Goal: Transaction & Acquisition: Purchase product/service

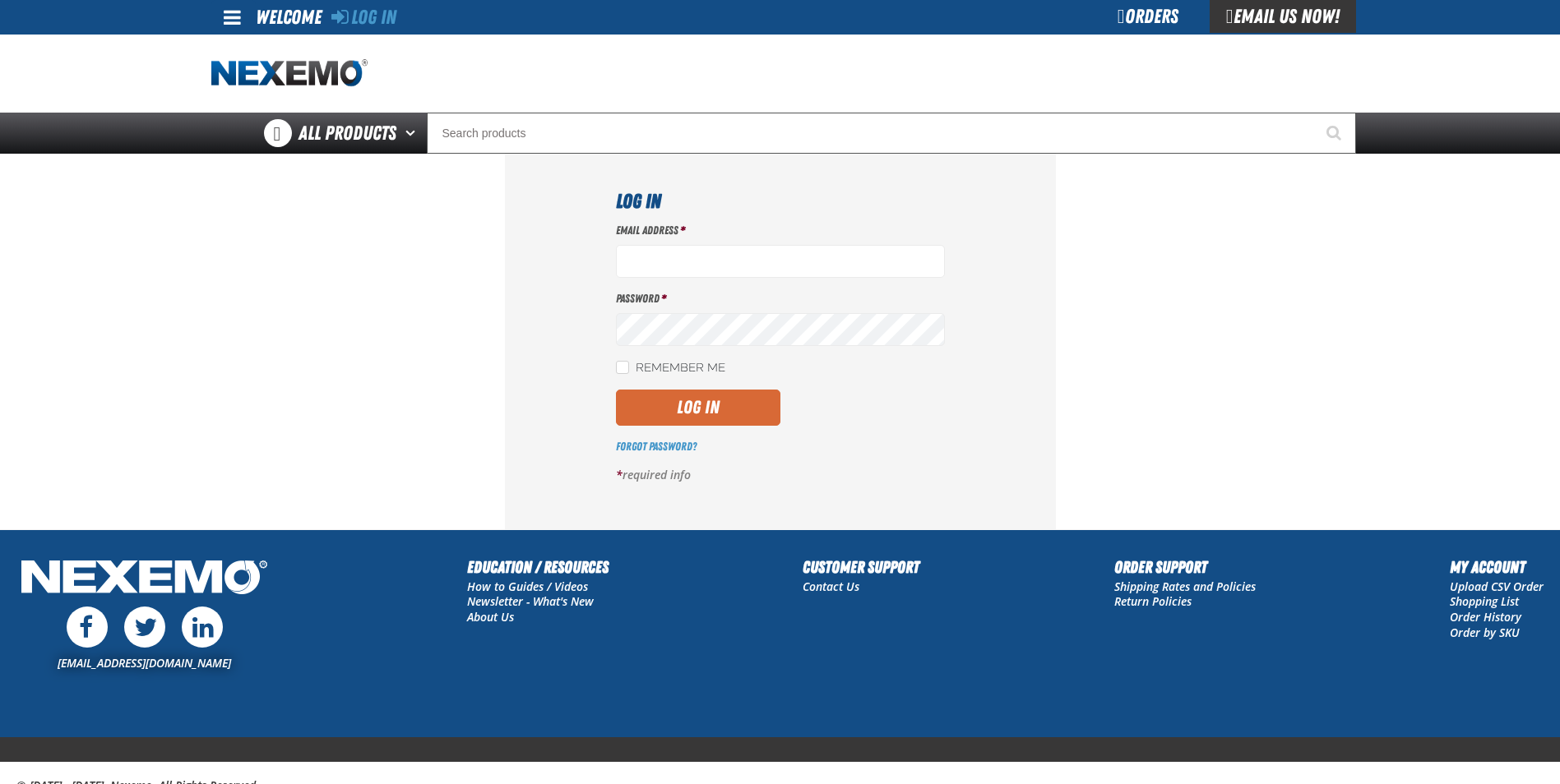
type input "[EMAIL_ADDRESS][DOMAIN_NAME]"
click at [664, 406] on button "Log In" at bounding box center [698, 407] width 164 height 36
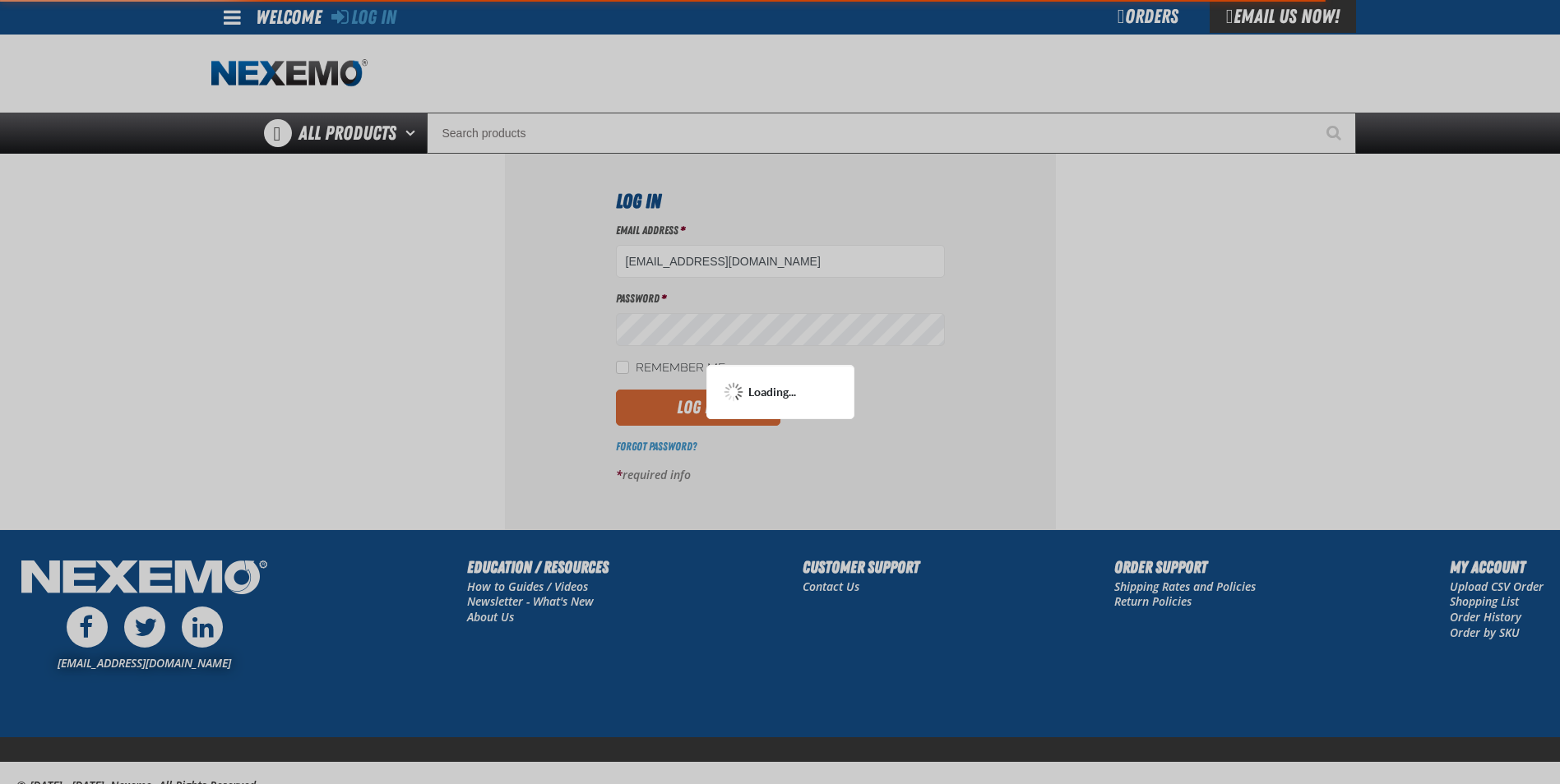
click at [664, 406] on div at bounding box center [780, 392] width 1560 height 784
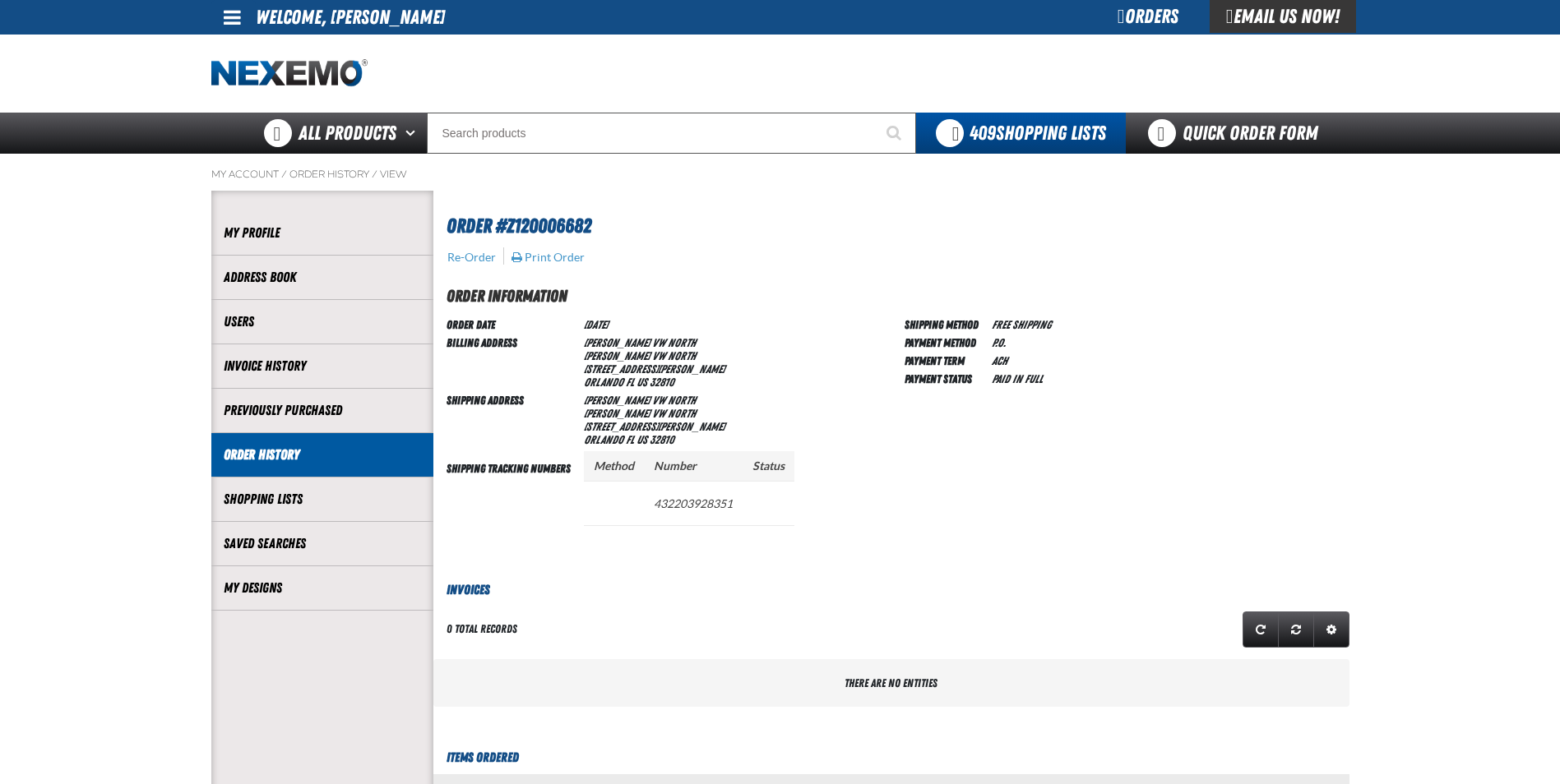
scroll to position [1, 1]
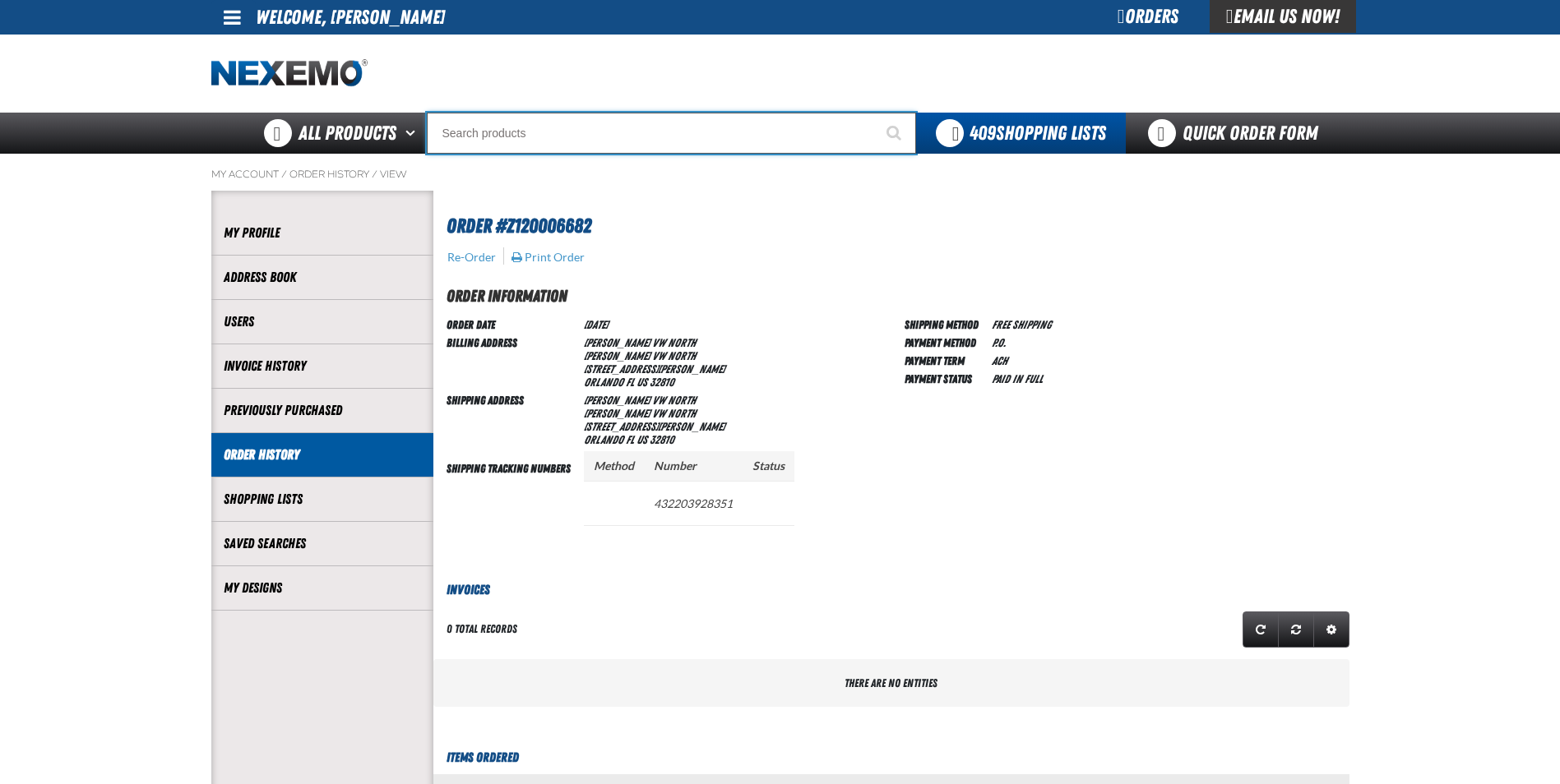
click at [452, 139] on input "Search" at bounding box center [671, 133] width 490 height 42
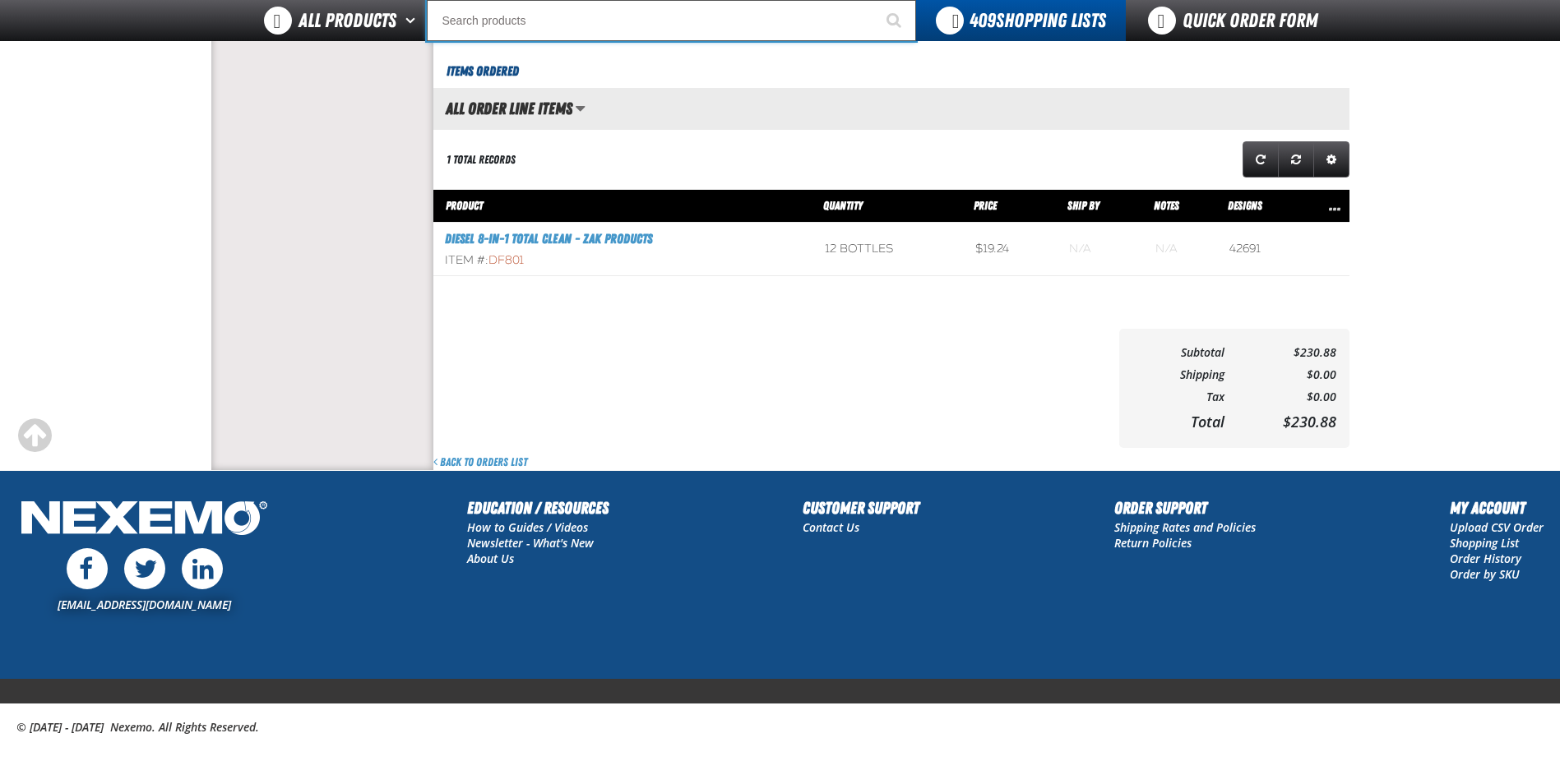
scroll to position [646, 0]
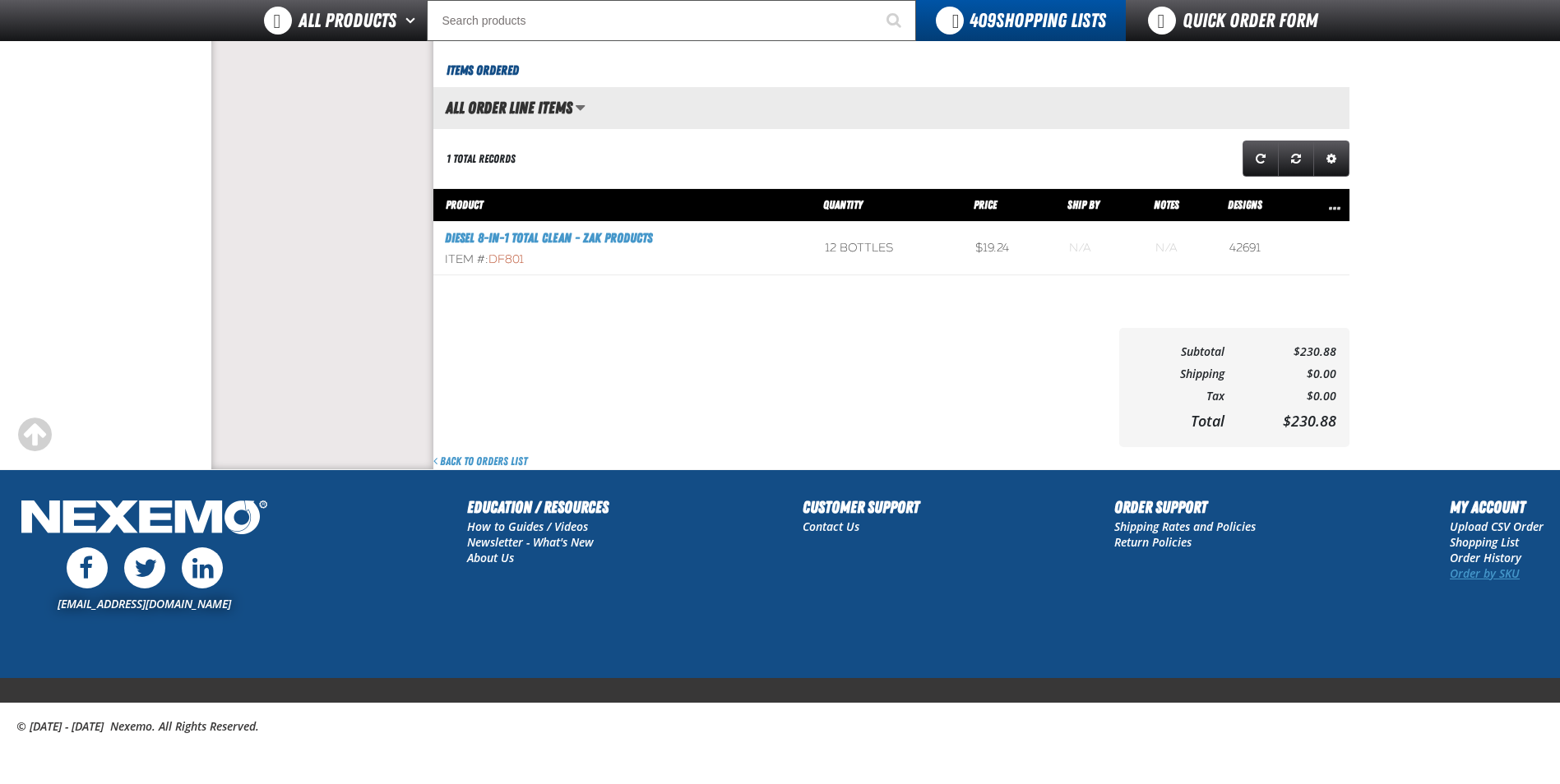
click at [1466, 571] on link "Order by SKU" at bounding box center [1485, 573] width 70 height 16
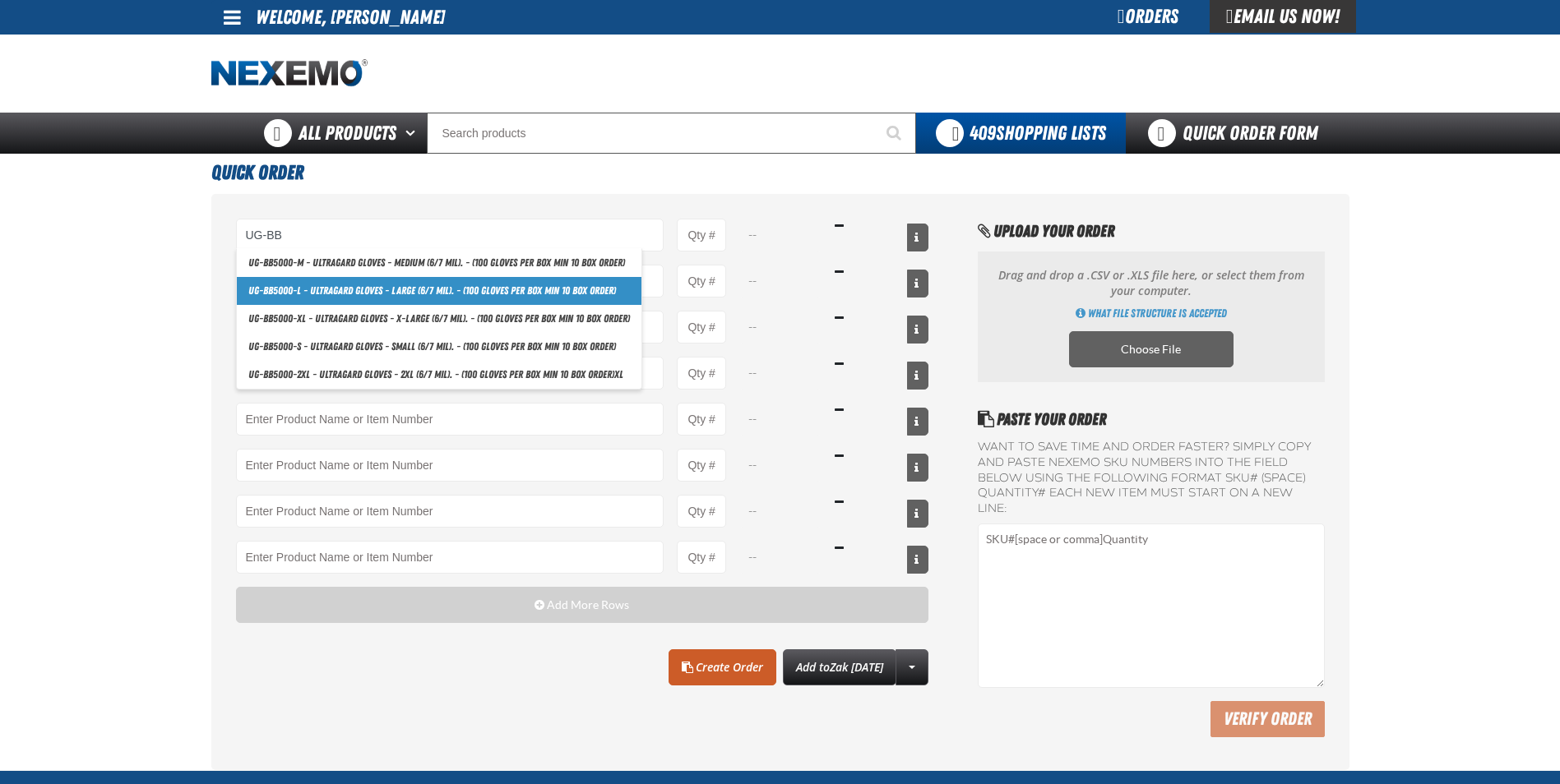
click at [283, 282] on link "UG-BB 5000-L - Ultragard gloves - Large (6/7 mil). - (100 gloves per box MIN 10…" at bounding box center [439, 291] width 405 height 28
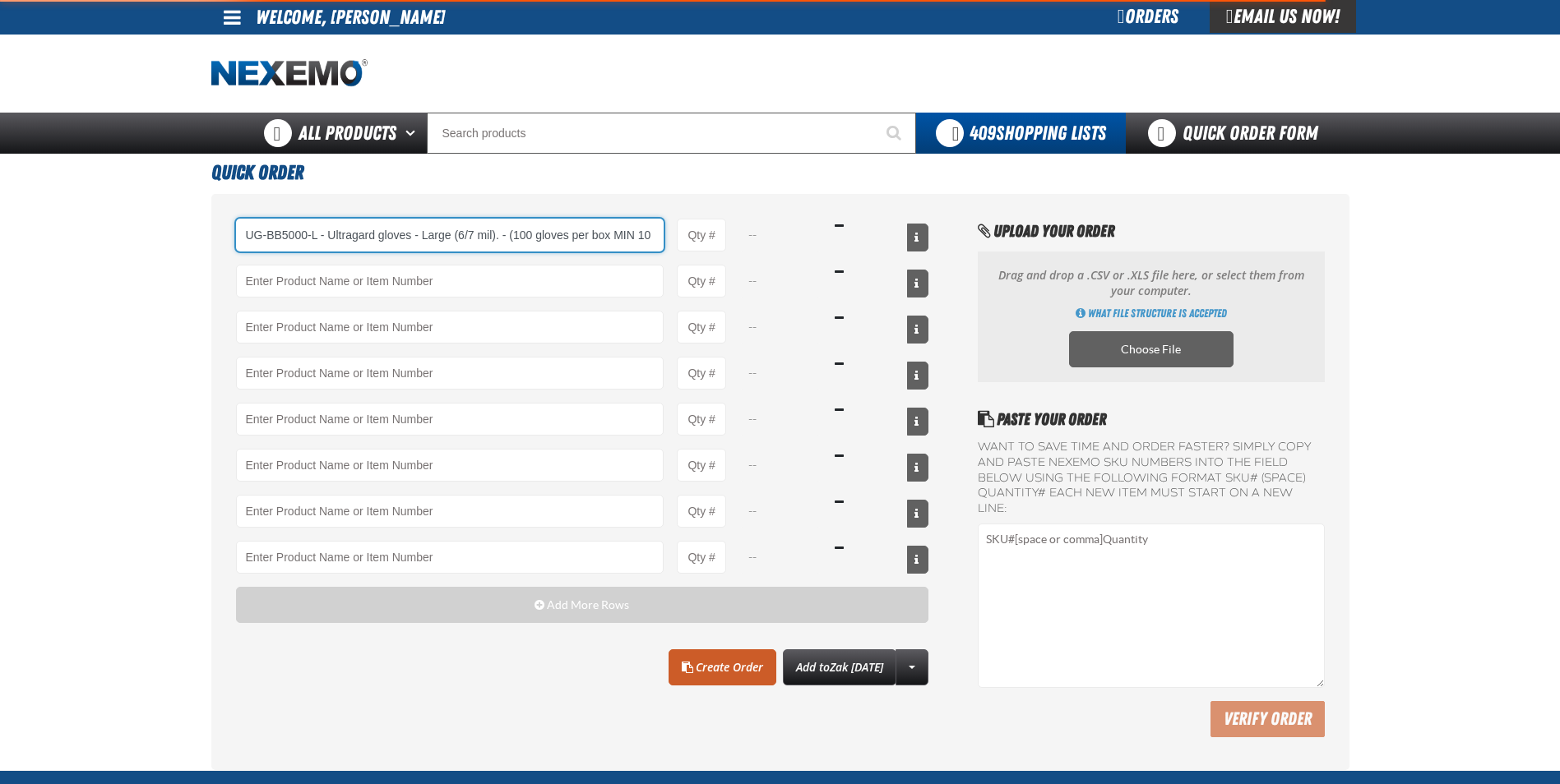
scroll to position [0, 53]
type input "UG-BB5000-L - Ultragard gloves - Large (6/7 mil). - (100 gloves per box MIN 10 …"
type input "1"
select select "box"
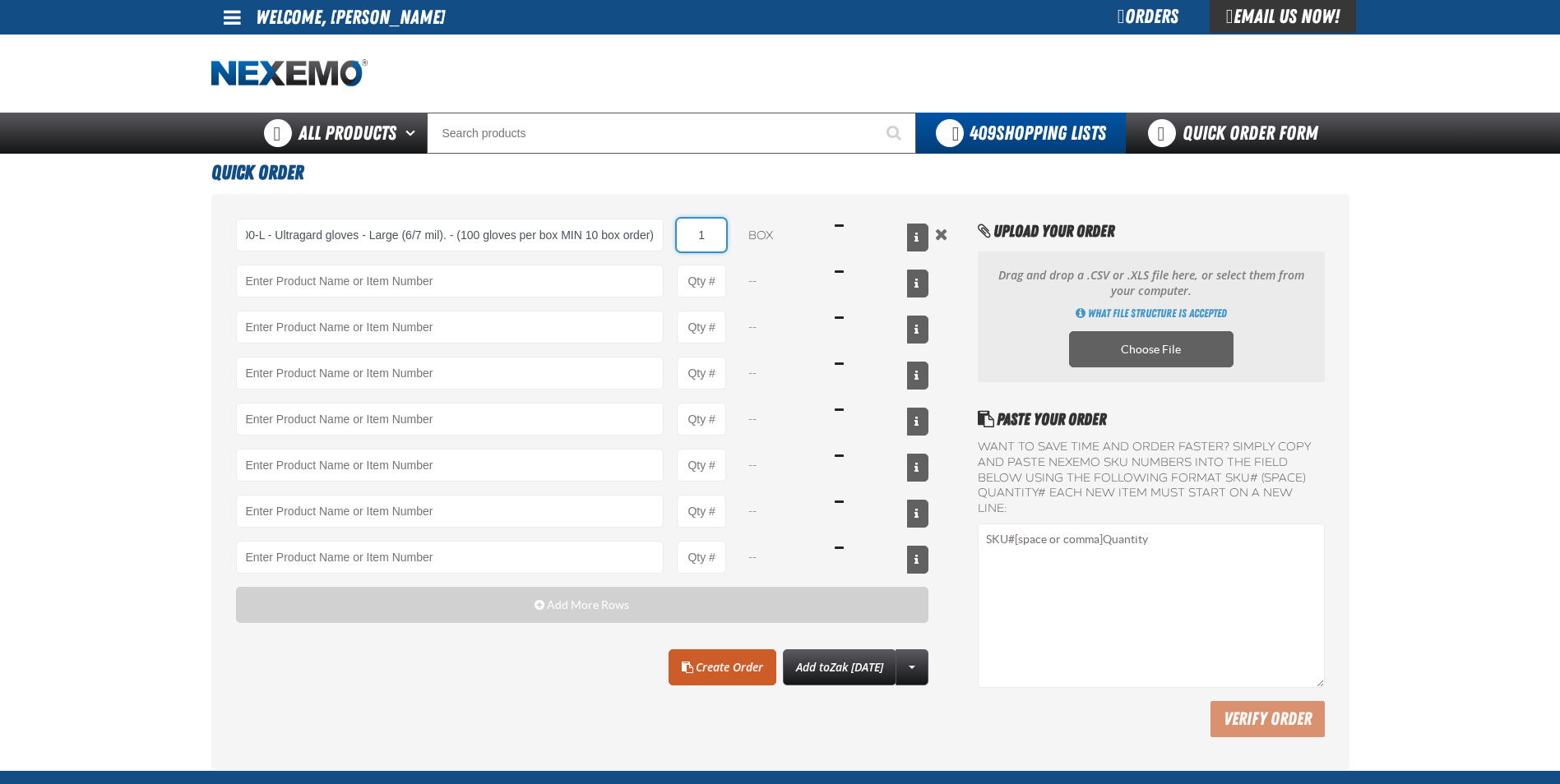
scroll to position [0, 0]
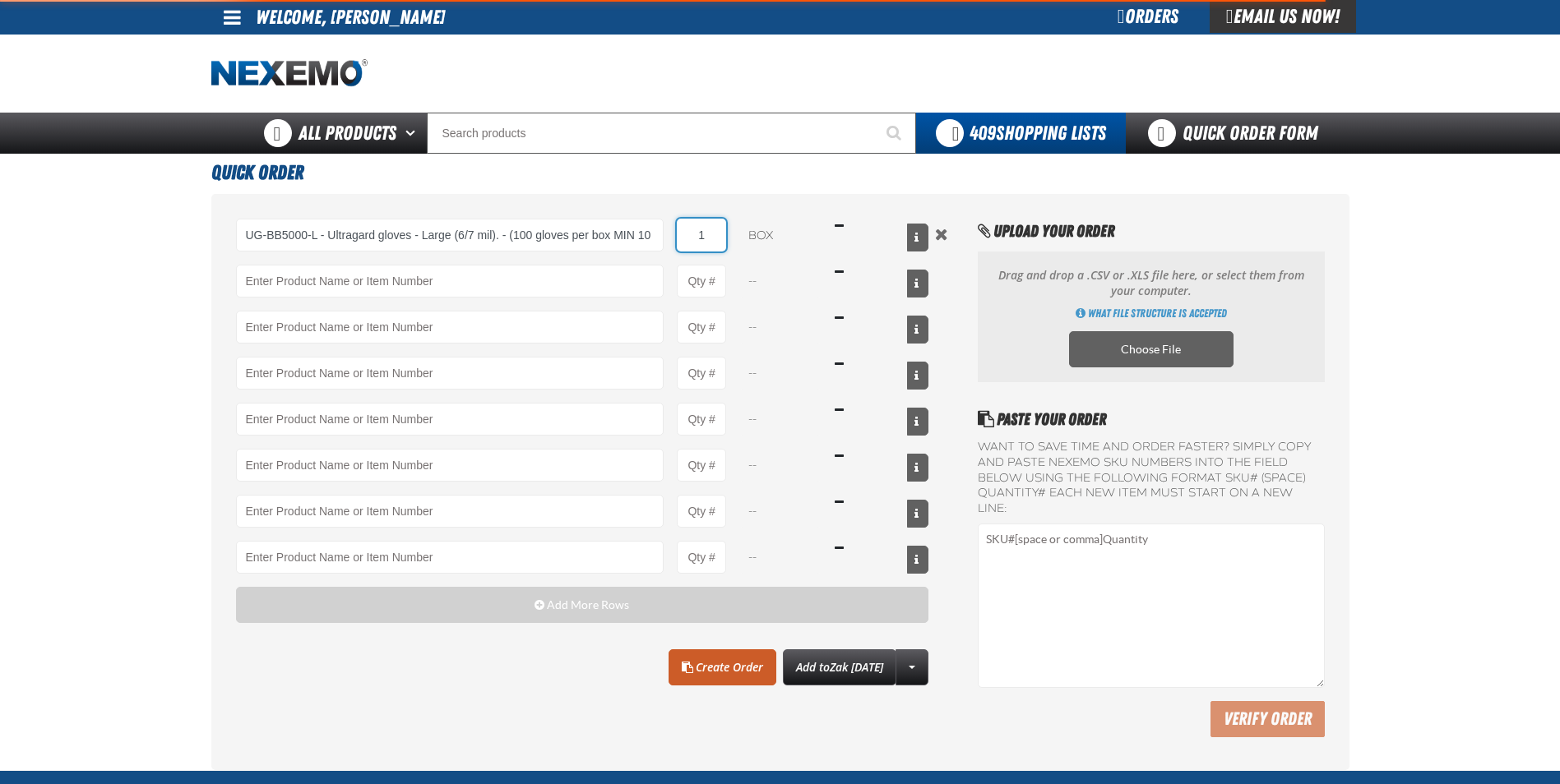
drag, startPoint x: 704, startPoint y: 242, endPoint x: 689, endPoint y: 233, distance: 17.5
click at [689, 233] on input "1" at bounding box center [701, 235] width 49 height 33
type input "UG-BB5000-L - Ultragard gloves - Large (6/7 mil). - (100 gloves per box MIN 10 …"
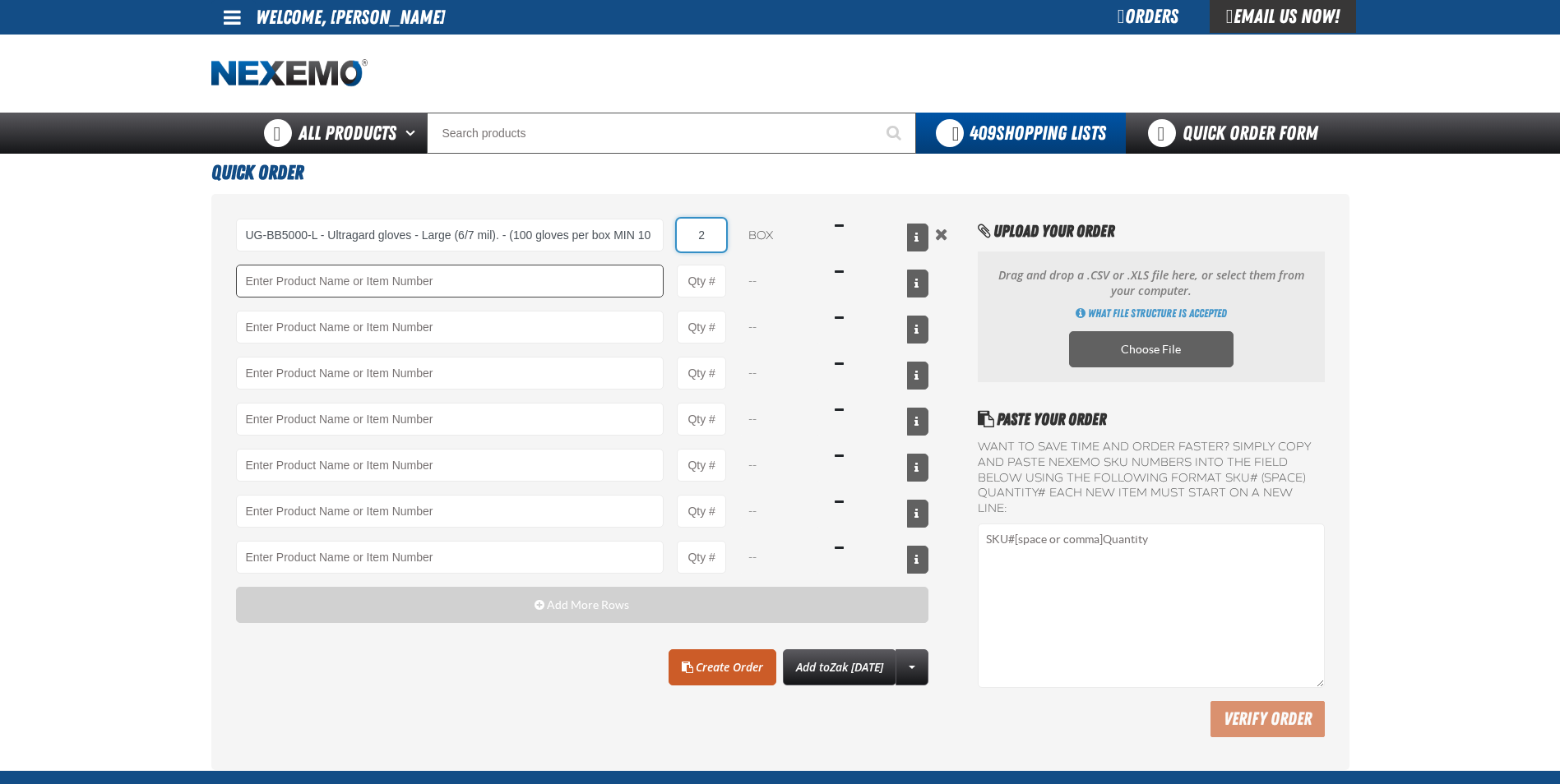
type input "2"
click at [431, 283] on input "Product" at bounding box center [451, 282] width 429 height 33
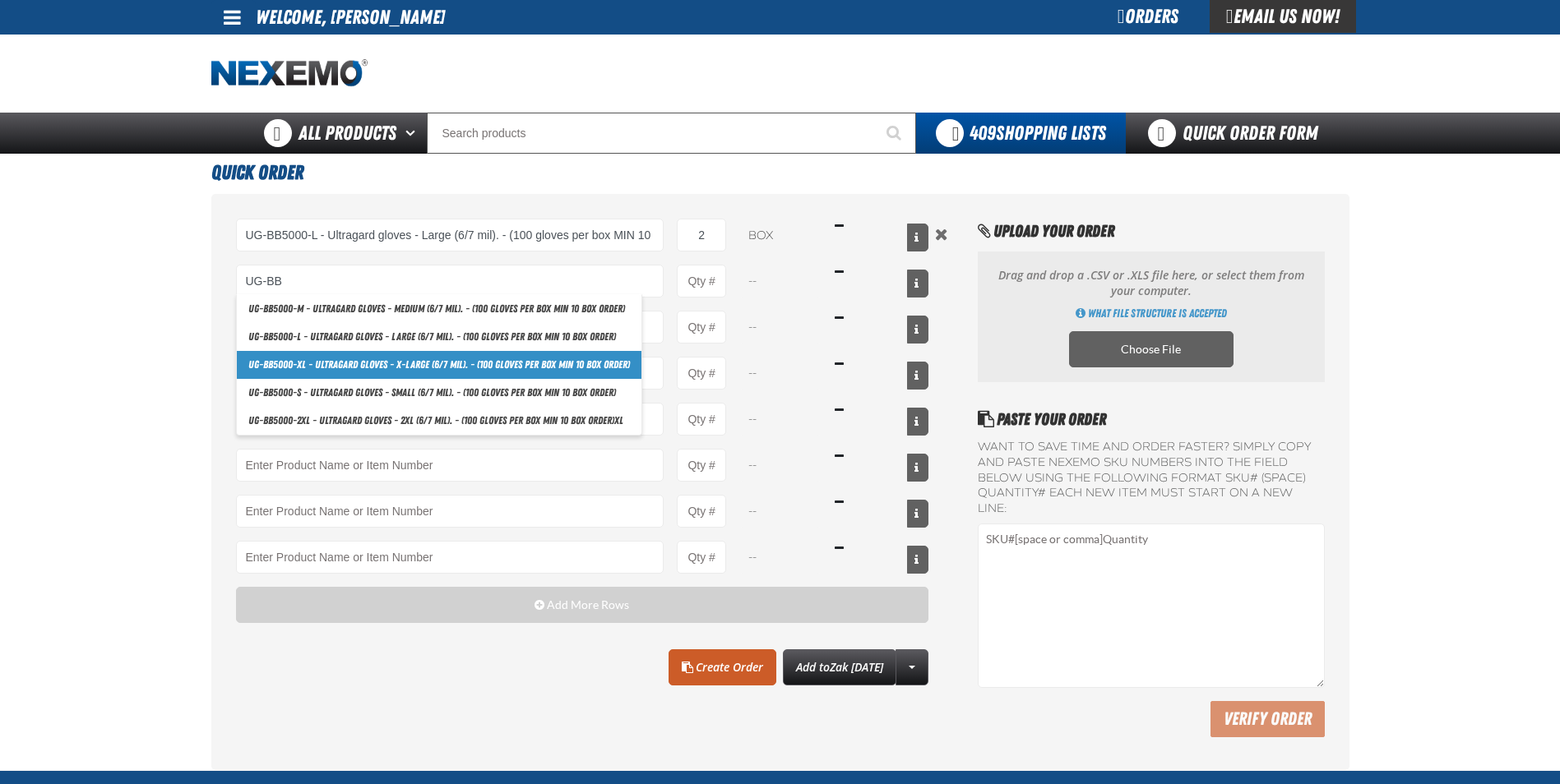
click at [312, 361] on link "UG-BB 5000-XL - Ultragard gloves - X-Large (6/7 mil). - (100 gloves per box MIN…" at bounding box center [439, 365] width 405 height 28
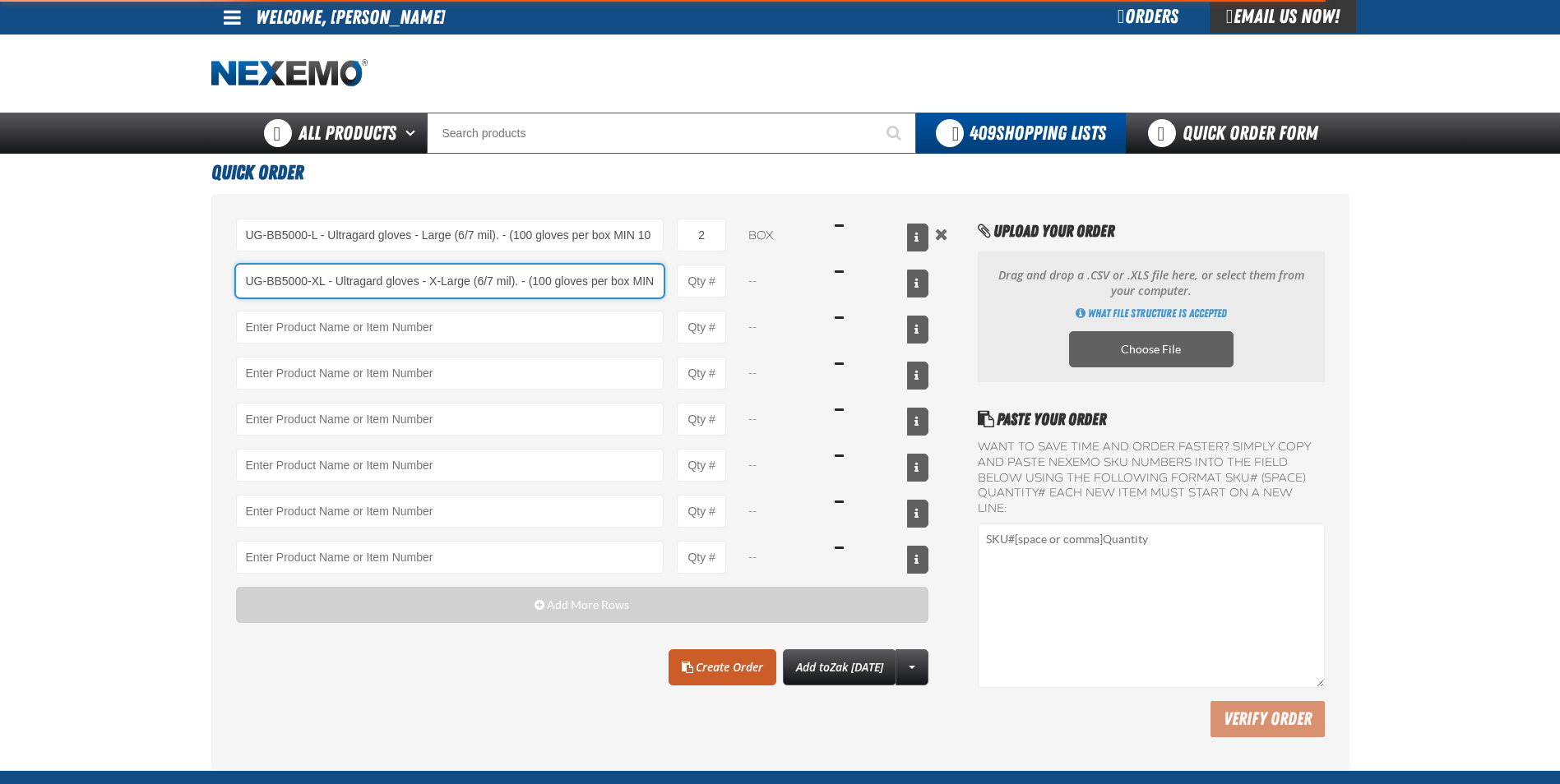
scroll to position [0, 71]
type input "UG-BB5000-XL - Ultragard gloves - X-Large (6/7 mil). - (100 gloves per box MIN …"
type input "1"
select select "box"
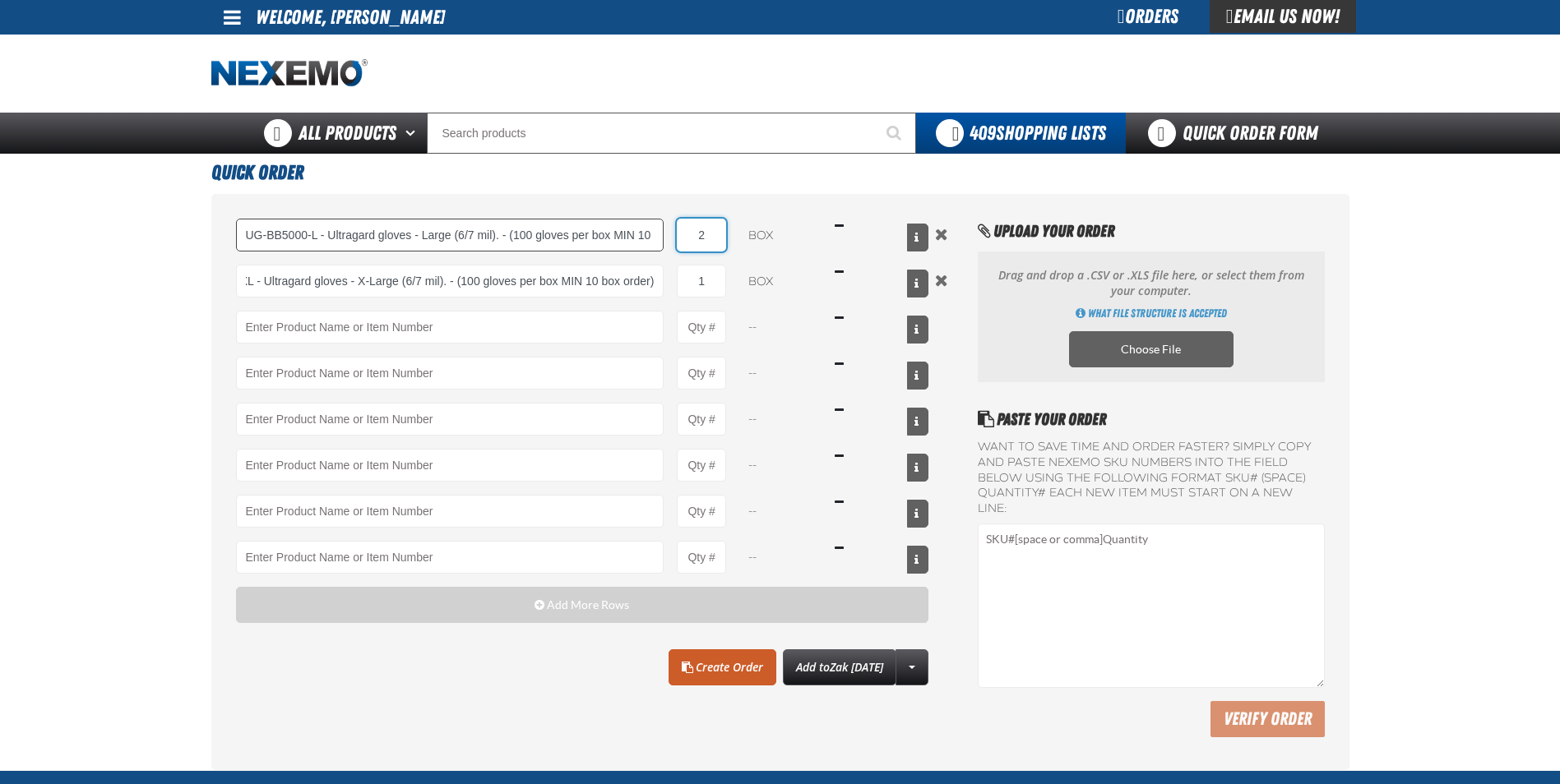
scroll to position [0, 0]
drag, startPoint x: 707, startPoint y: 243, endPoint x: 660, endPoint y: 225, distance: 50.3
click at [660, 225] on div "UG-BB5000-L - Ultragard gloves - Large (6/7 mil). - (100 gloves per box MIN 10 …" at bounding box center [583, 235] width 694 height 33
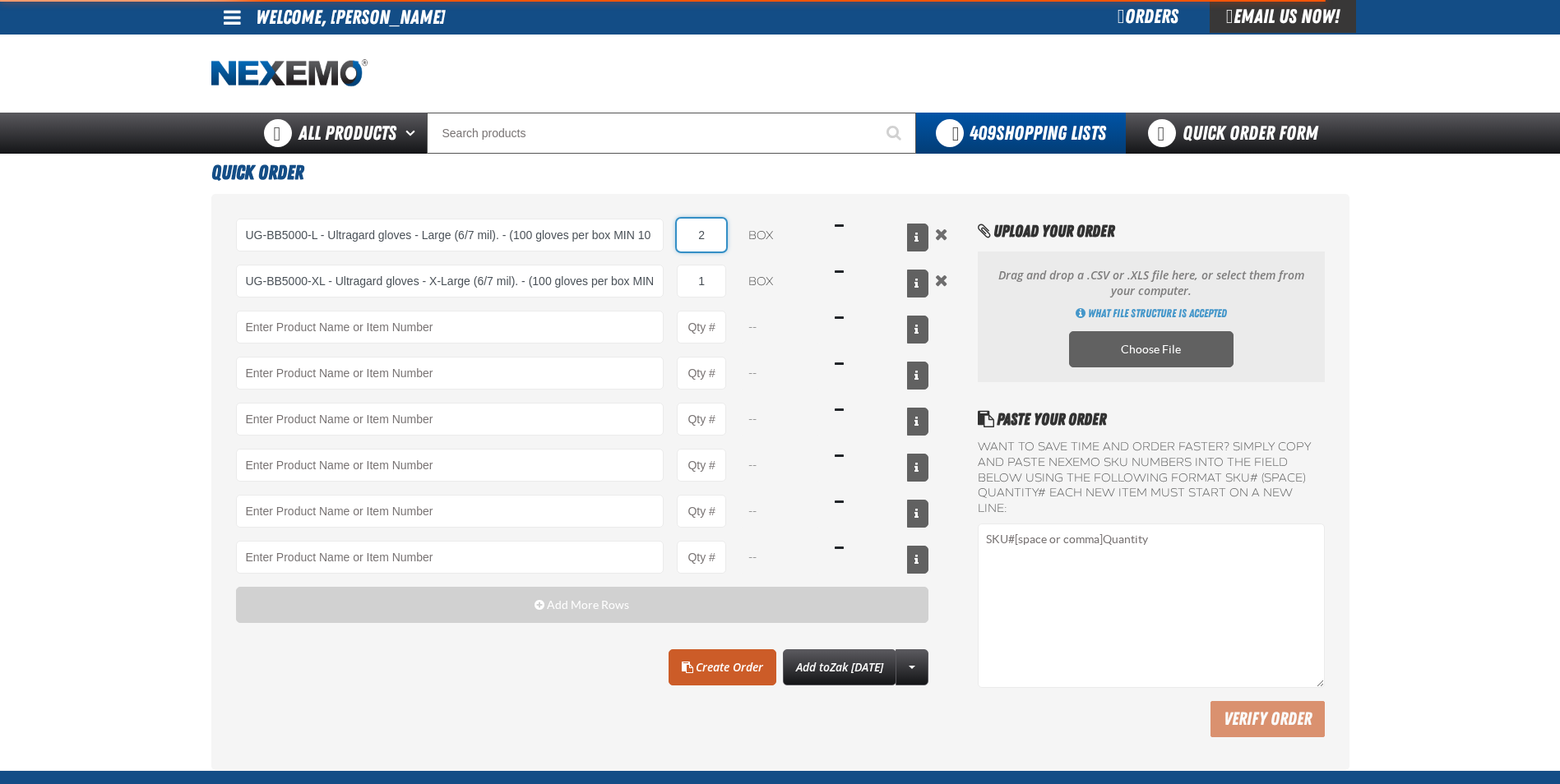
type input "UG-BB5000-XL - Ultragard gloves - X-Large (6/7 mil). - (100 gloves per box MIN …"
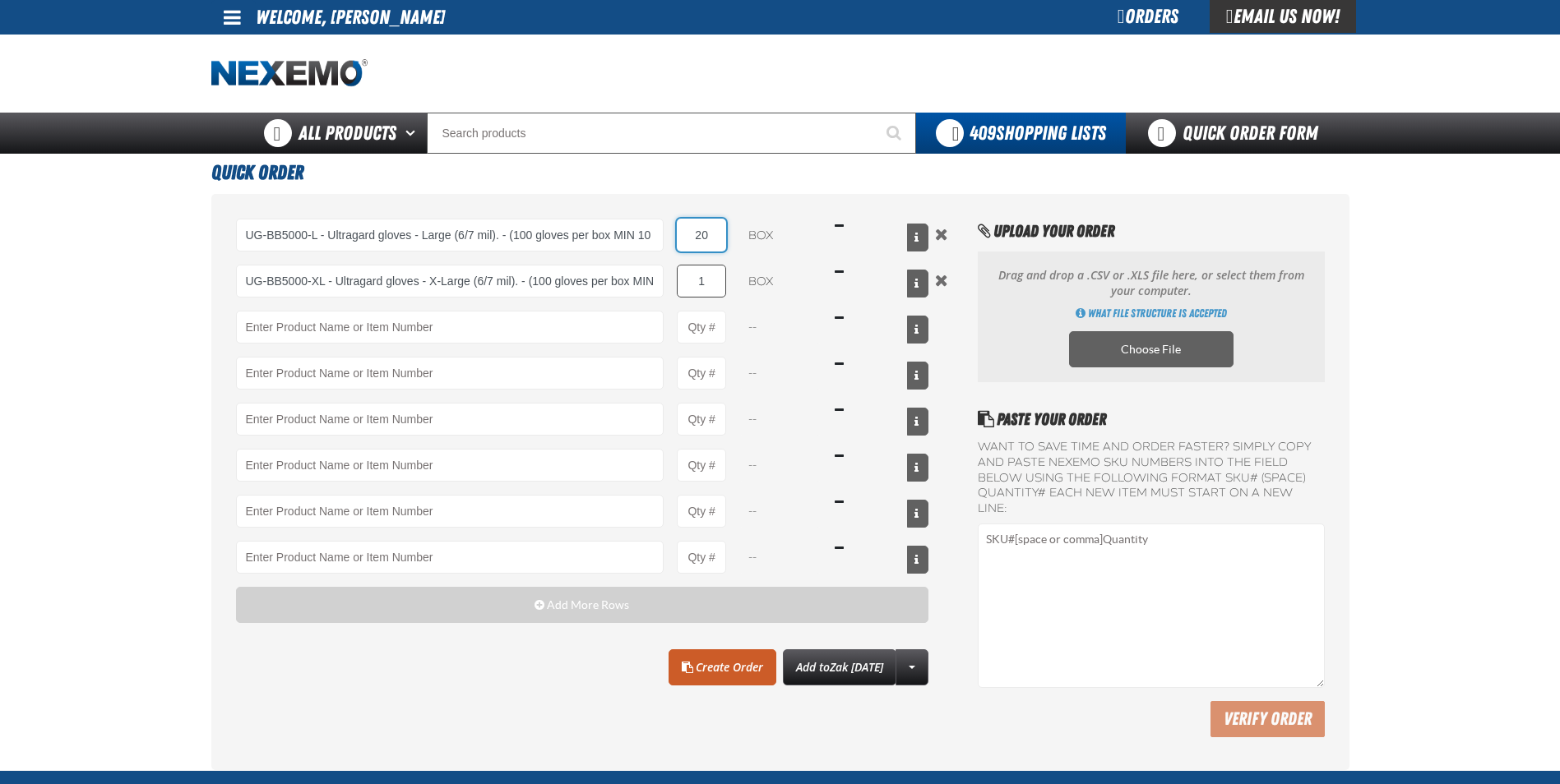
type input "20"
drag, startPoint x: 710, startPoint y: 273, endPoint x: 670, endPoint y: 274, distance: 40.0
click at [670, 274] on div "UG-BB5000-XL - Ultragard gloves - X-Large (6/7 mil). - (100 gloves per box MIN …" at bounding box center [583, 282] width 694 height 33
type input "2"
type input "10"
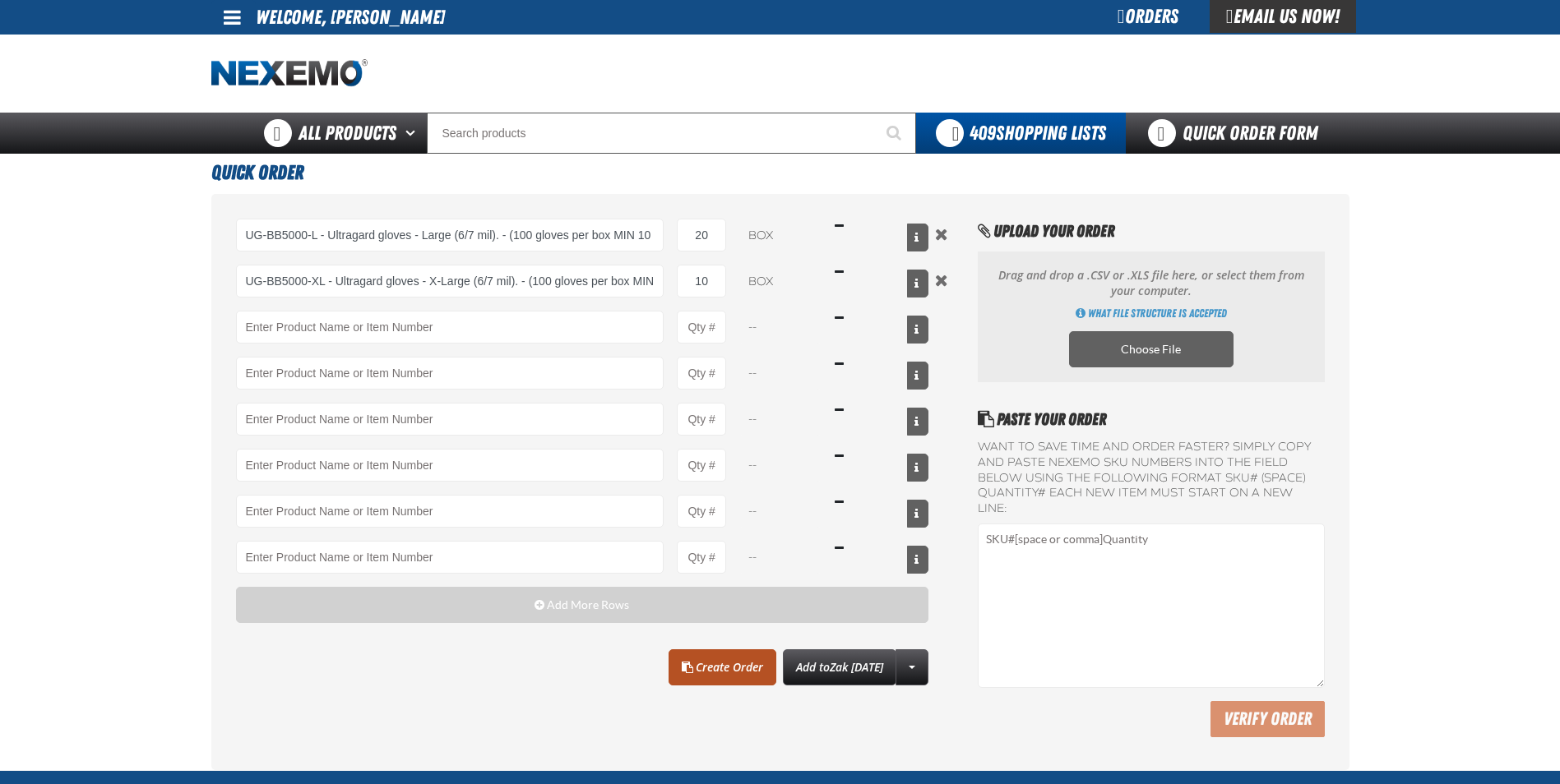
click at [674, 670] on link "Create Order" at bounding box center [722, 667] width 108 height 36
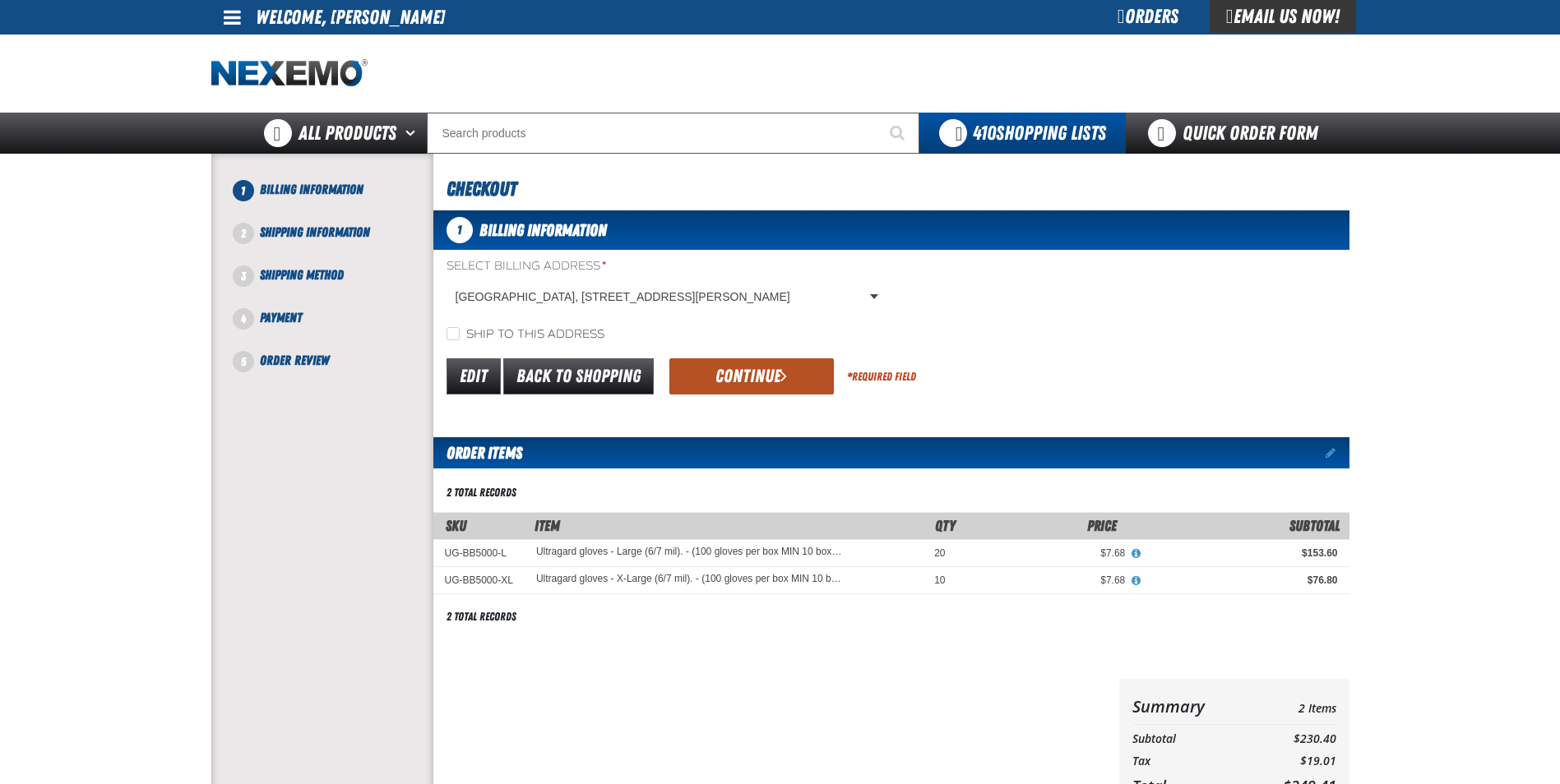
click at [760, 375] on button "Continue" at bounding box center [752, 376] width 164 height 36
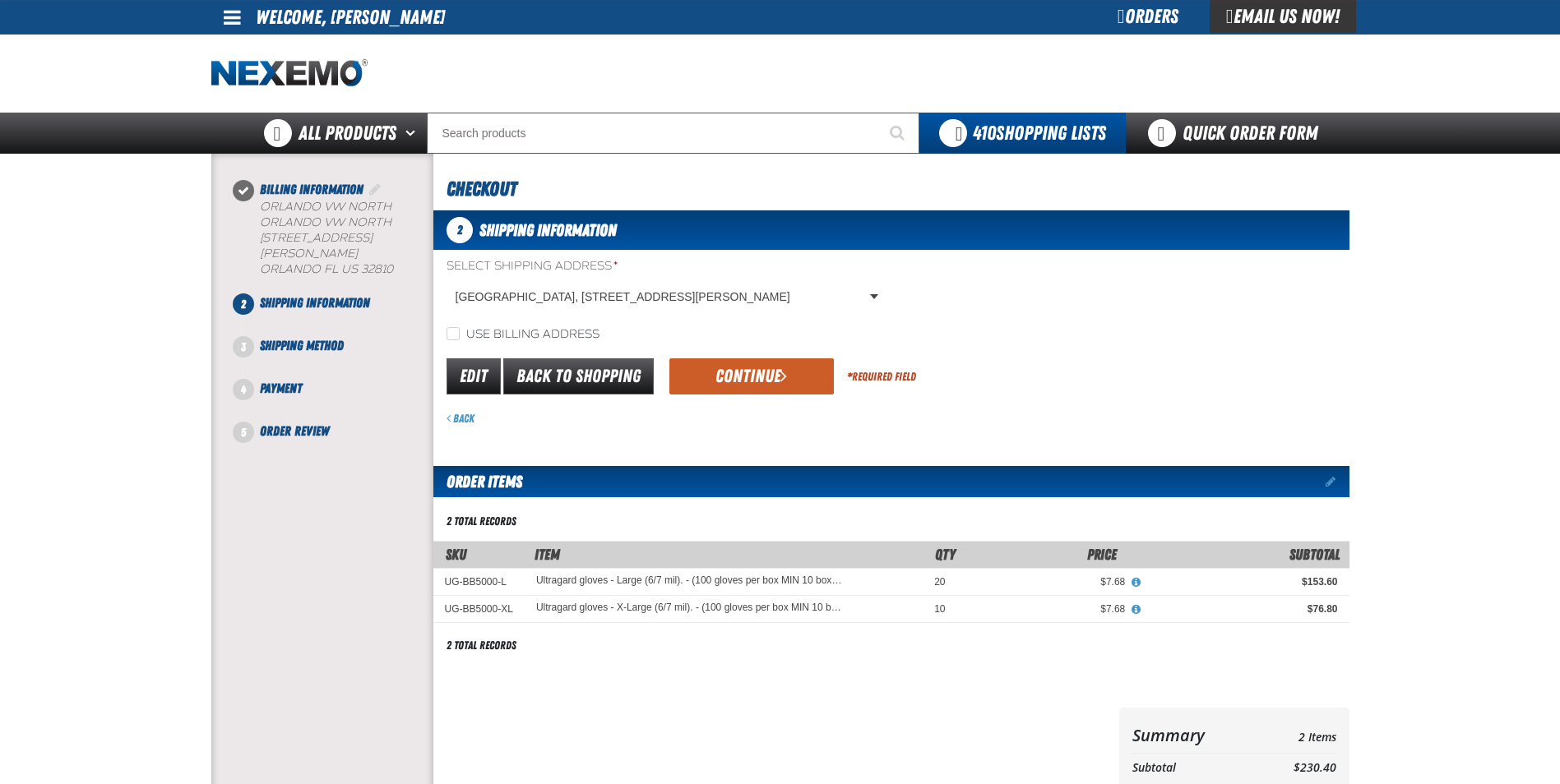
click at [760, 375] on button "Continue" at bounding box center [752, 376] width 164 height 36
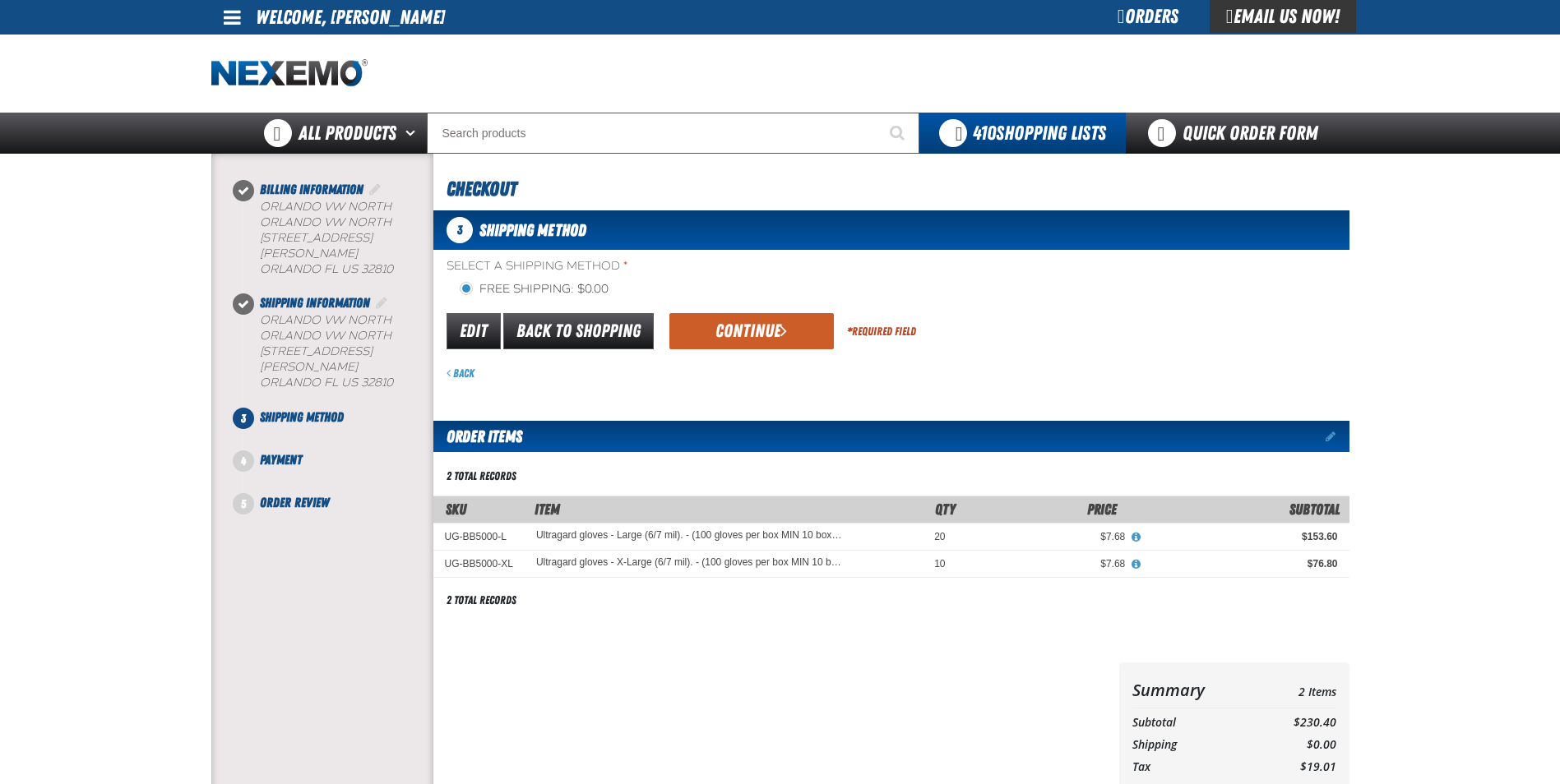
click at [760, 358] on form "flat_rate_2 primary Edit Back to Shopping Continue * Required Field Back" at bounding box center [891, 346] width 916 height 71
click at [762, 334] on button "Continue" at bounding box center [752, 331] width 164 height 36
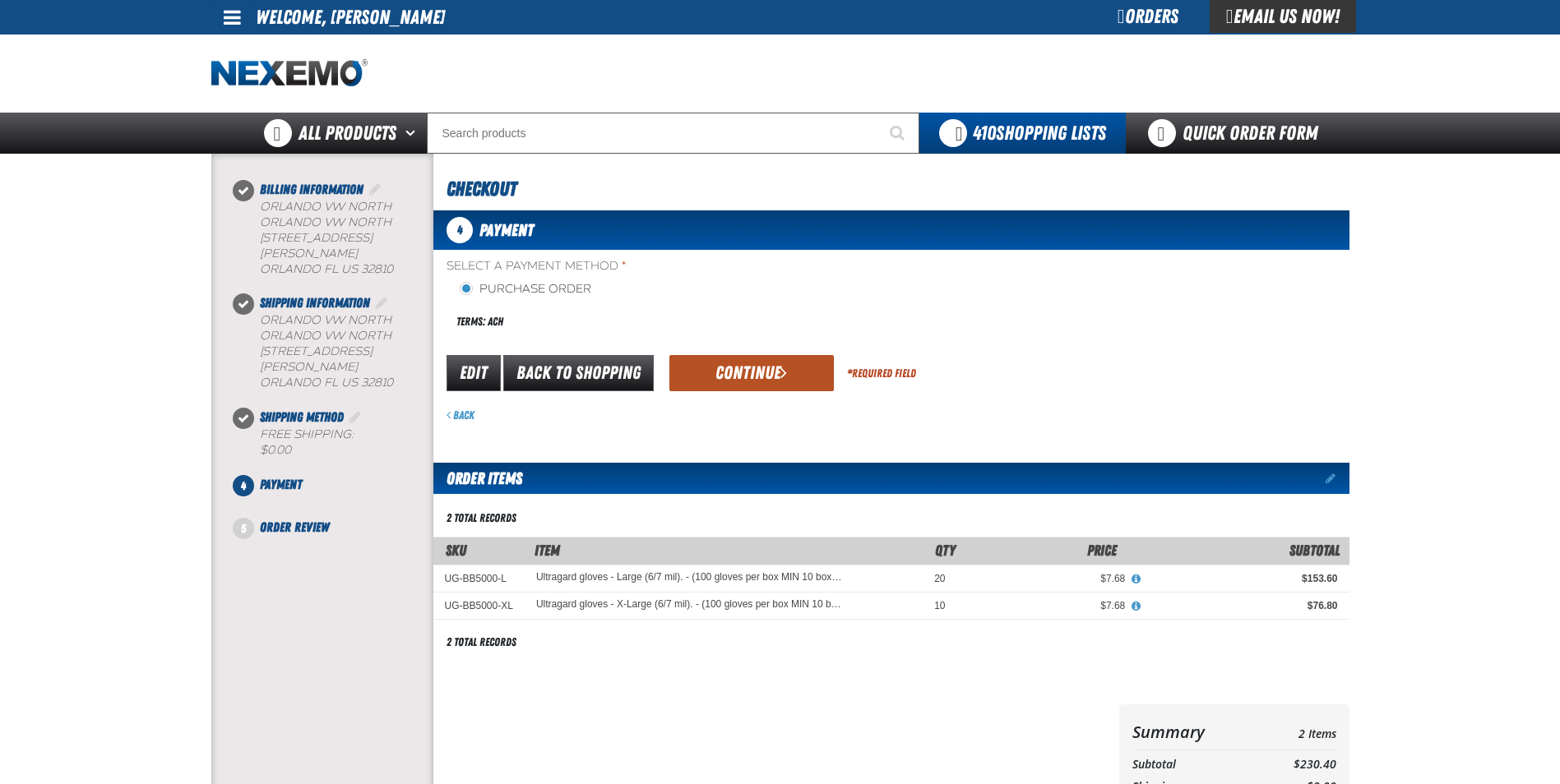
click at [750, 369] on button "Continue" at bounding box center [752, 373] width 164 height 36
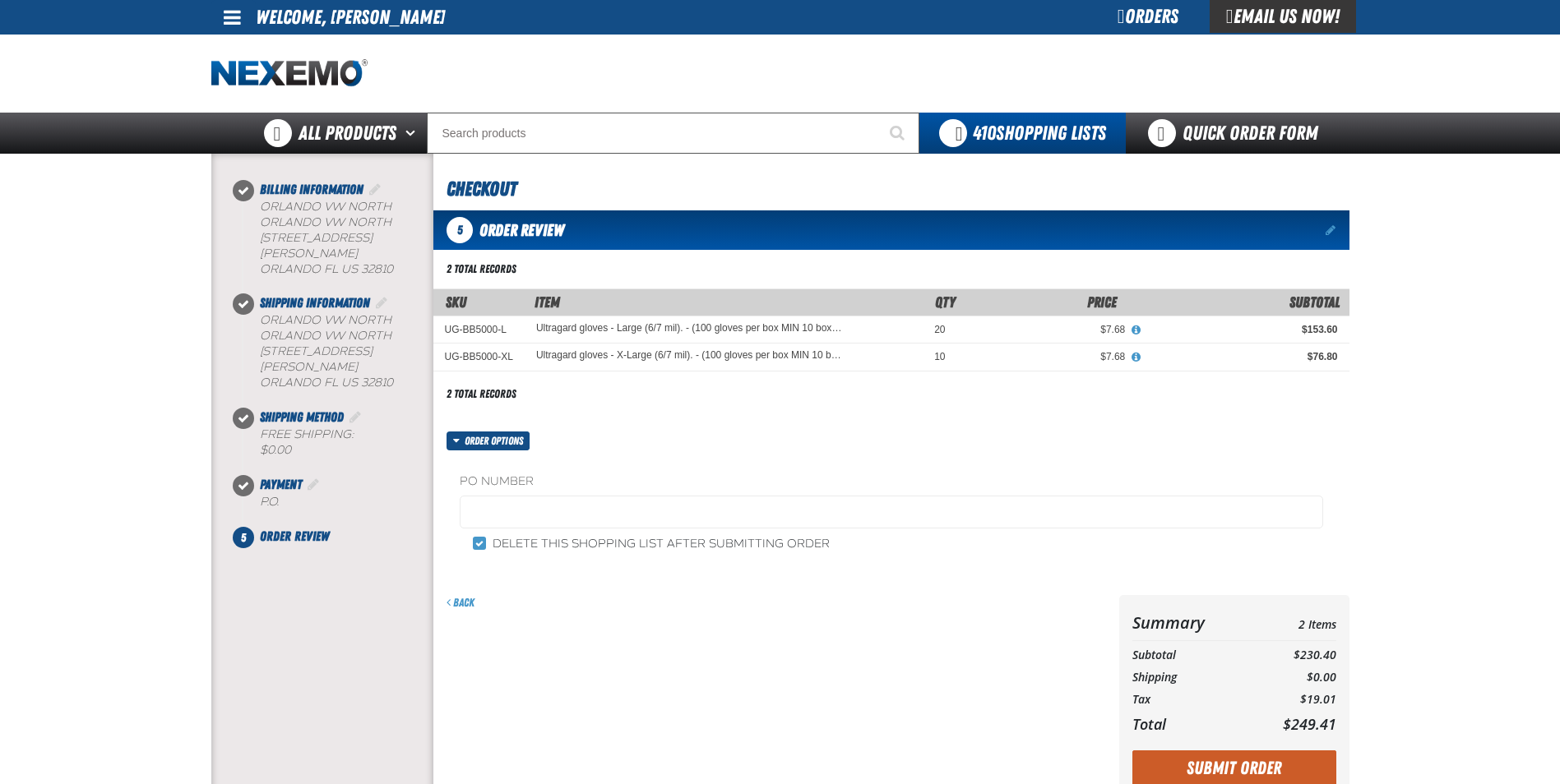
click at [571, 491] on fieldset "PO Number" at bounding box center [891, 505] width 864 height 63
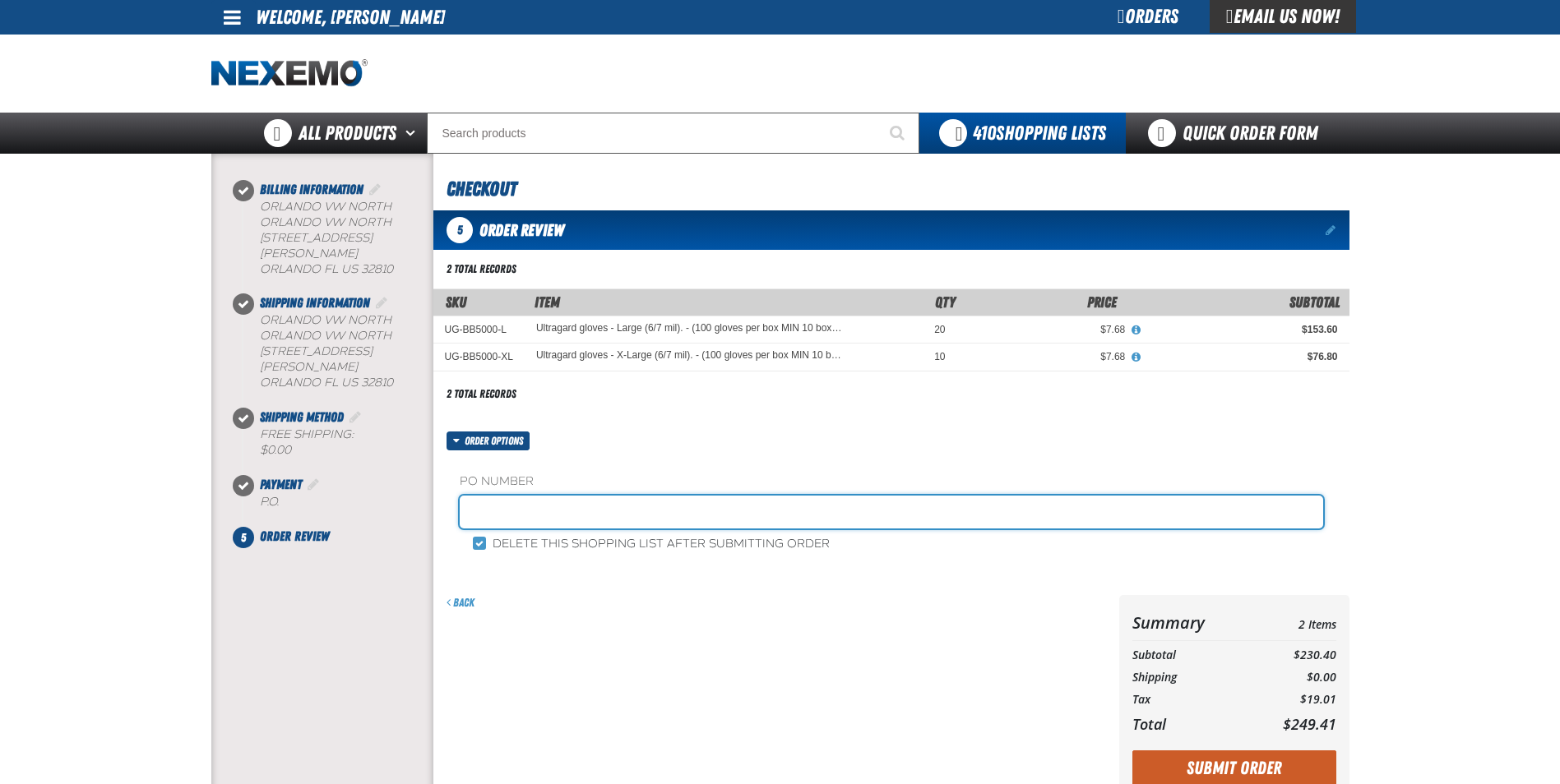
click at [559, 504] on input "text" at bounding box center [891, 513] width 864 height 33
type input "[PERSON_NAME]"
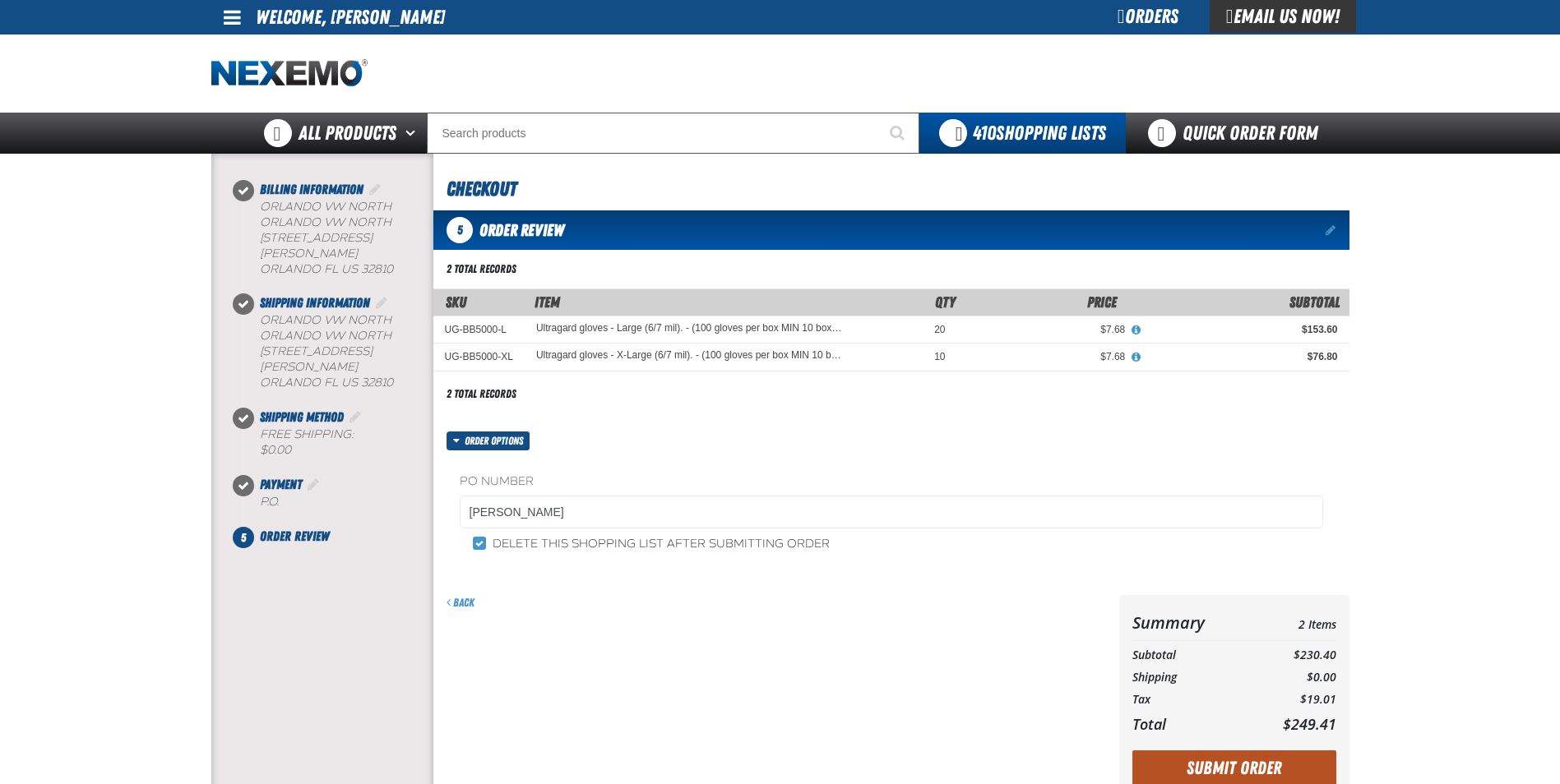
click at [1223, 775] on button "Submit Order" at bounding box center [1234, 768] width 204 height 36
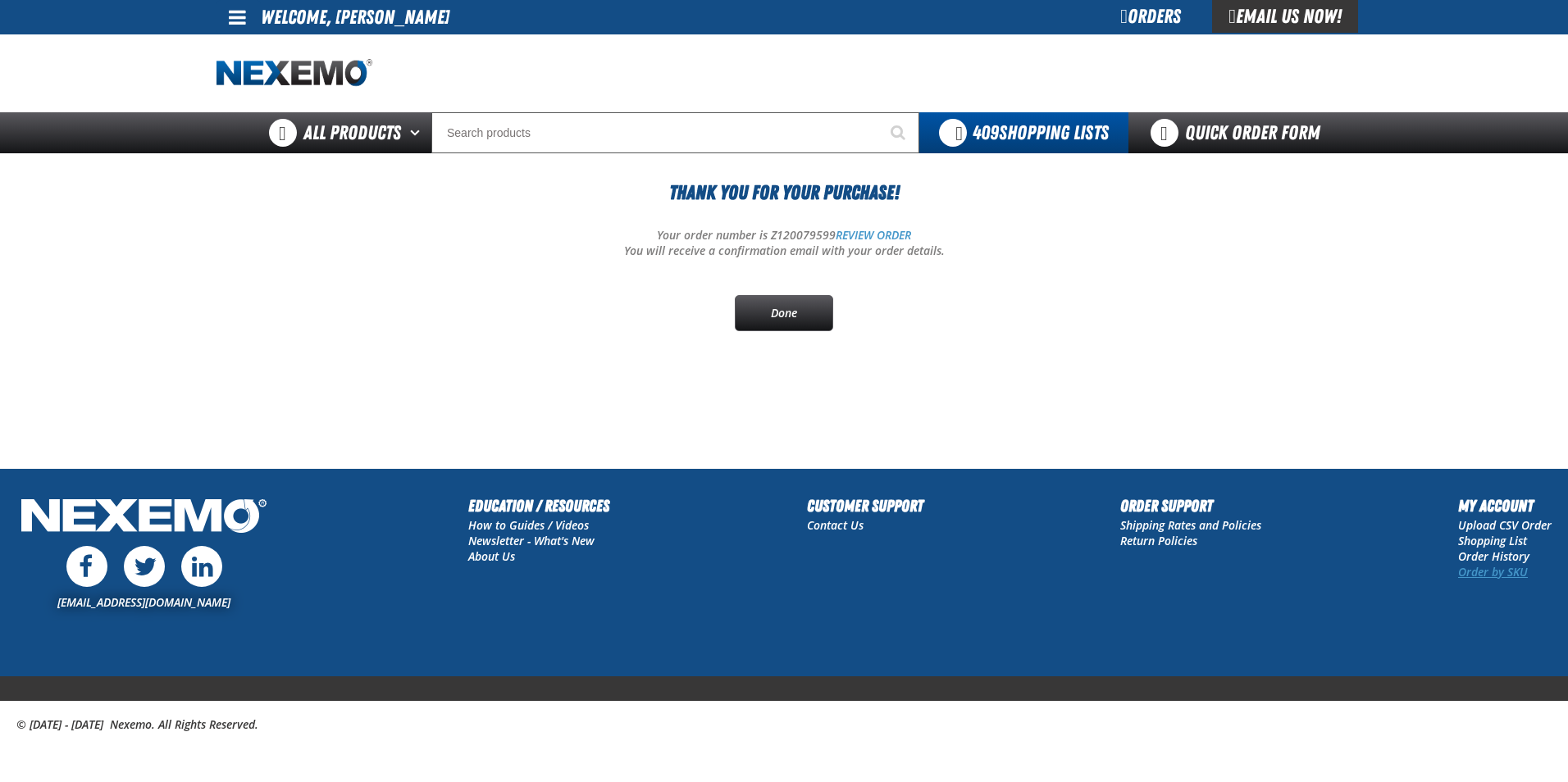
click at [1463, 576] on link "Order by SKU" at bounding box center [1493, 572] width 70 height 16
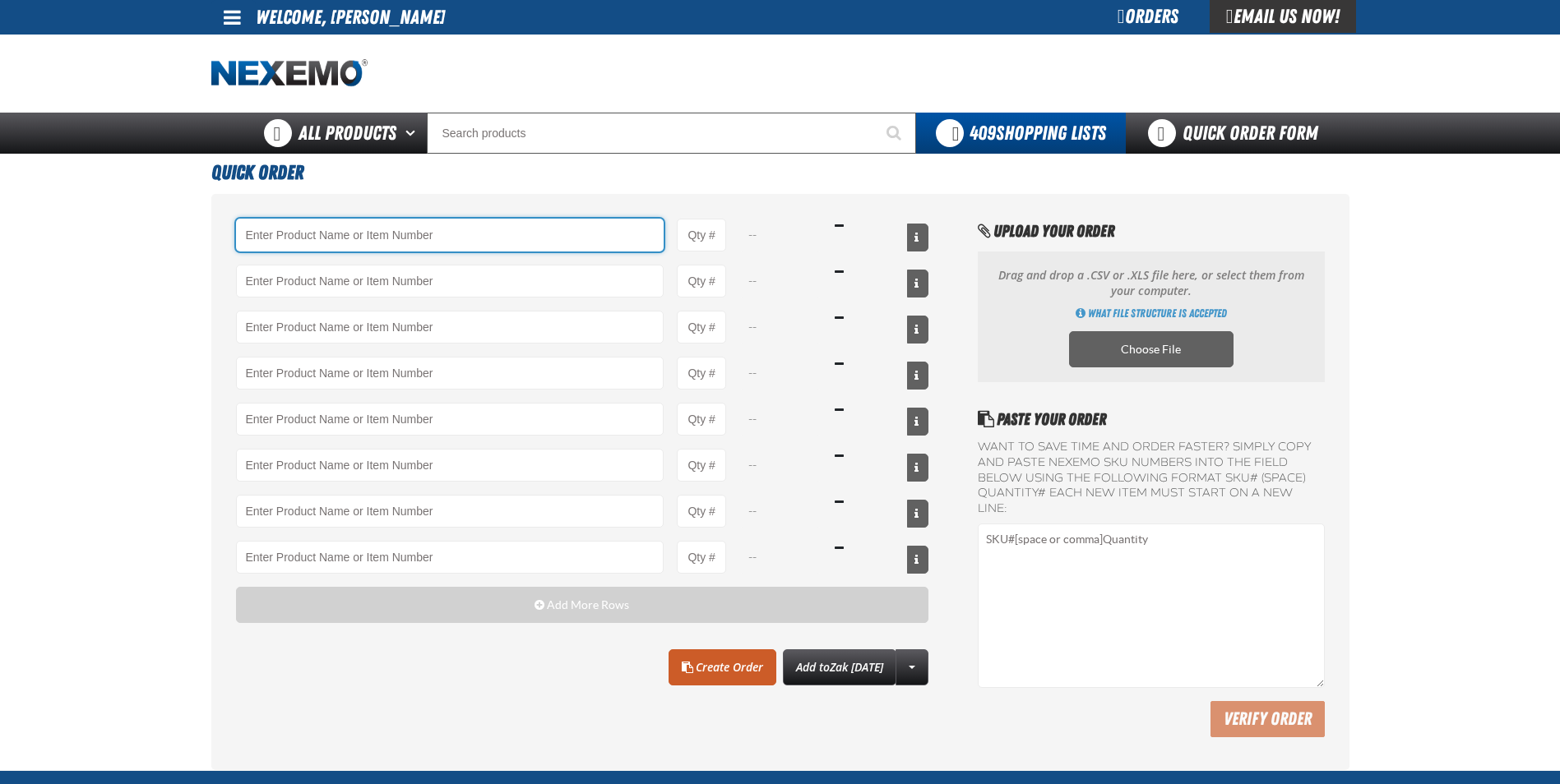
click at [347, 247] on input "Product" at bounding box center [451, 235] width 429 height 33
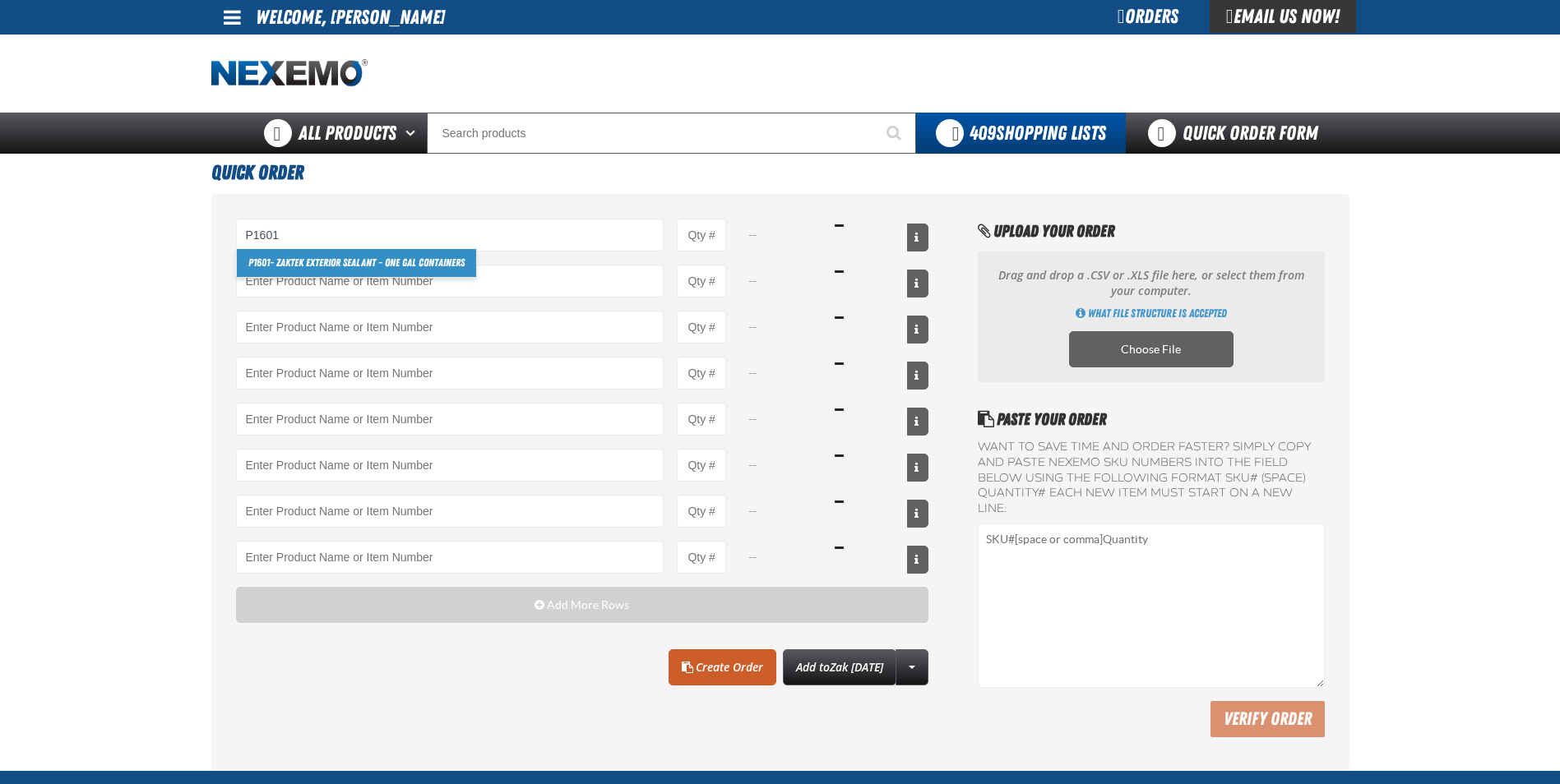
click at [345, 271] on link "P1601 - ZAKTEK Exterior Sealant - One Gal Containers" at bounding box center [356, 263] width 239 height 28
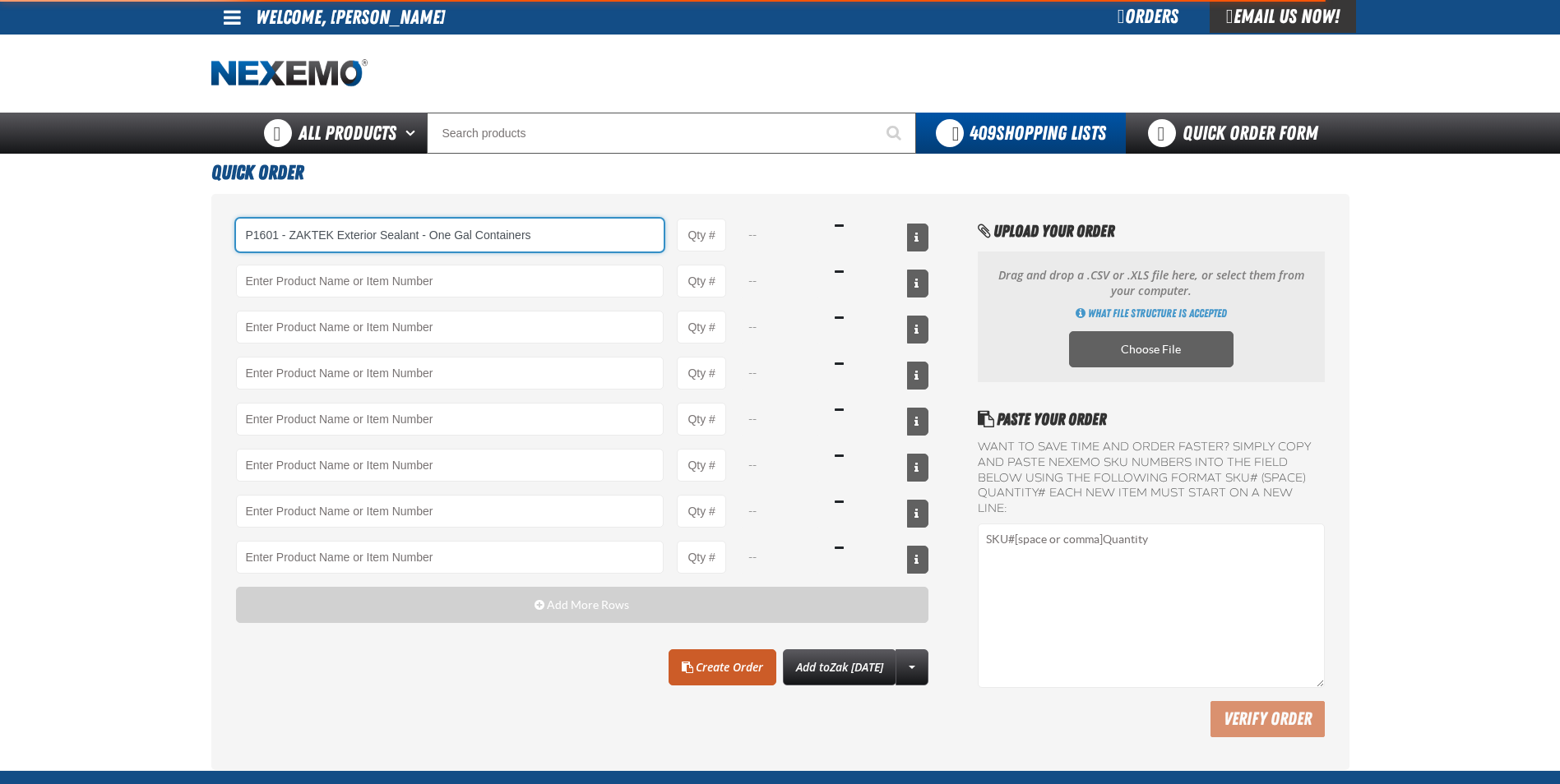
type input "P1601 - ZAKTEK Exterior Sealant - One Gal Containers"
type input "1"
select select "gallon"
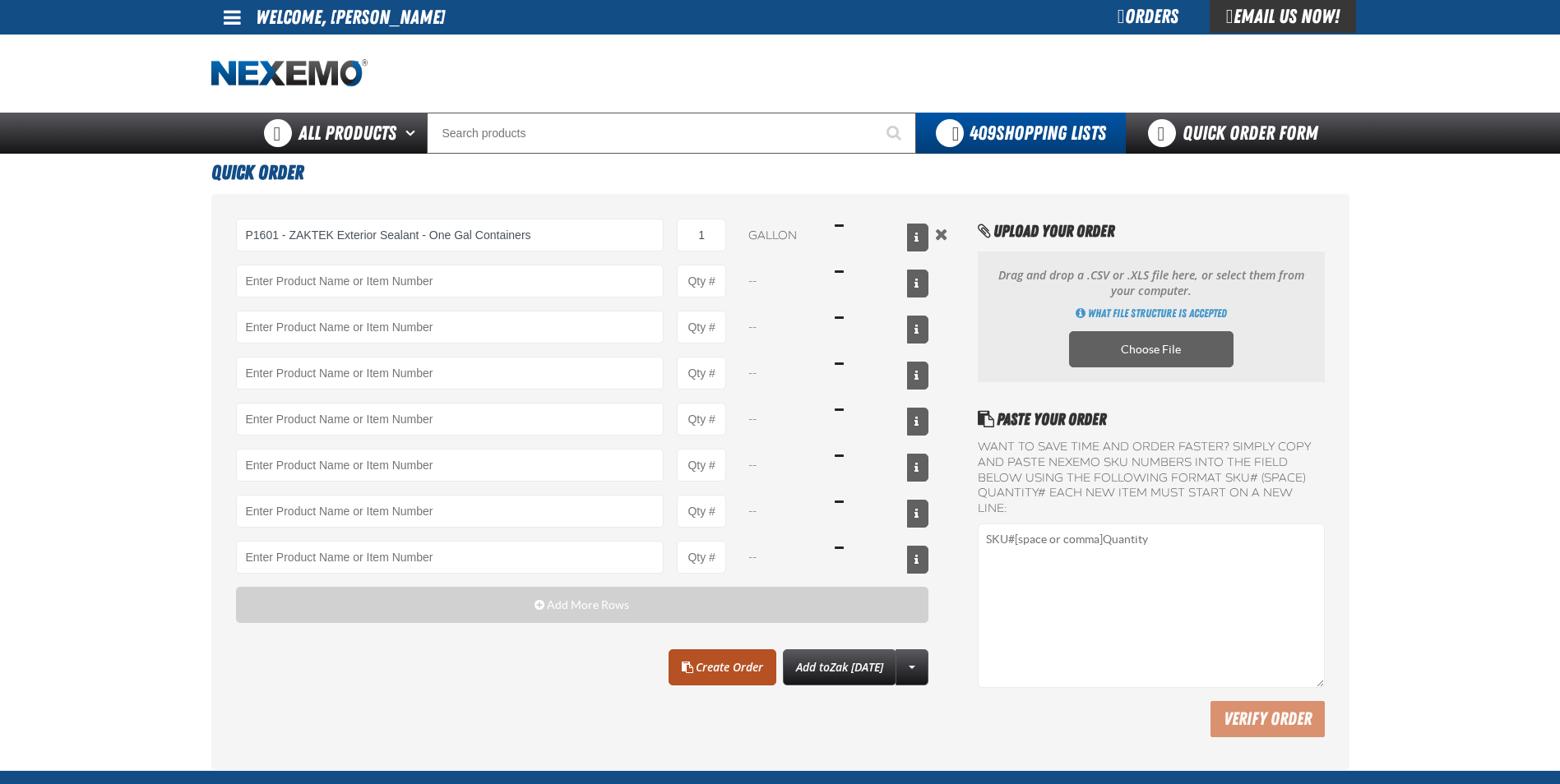
click at [700, 672] on link "Create Order" at bounding box center [722, 667] width 108 height 36
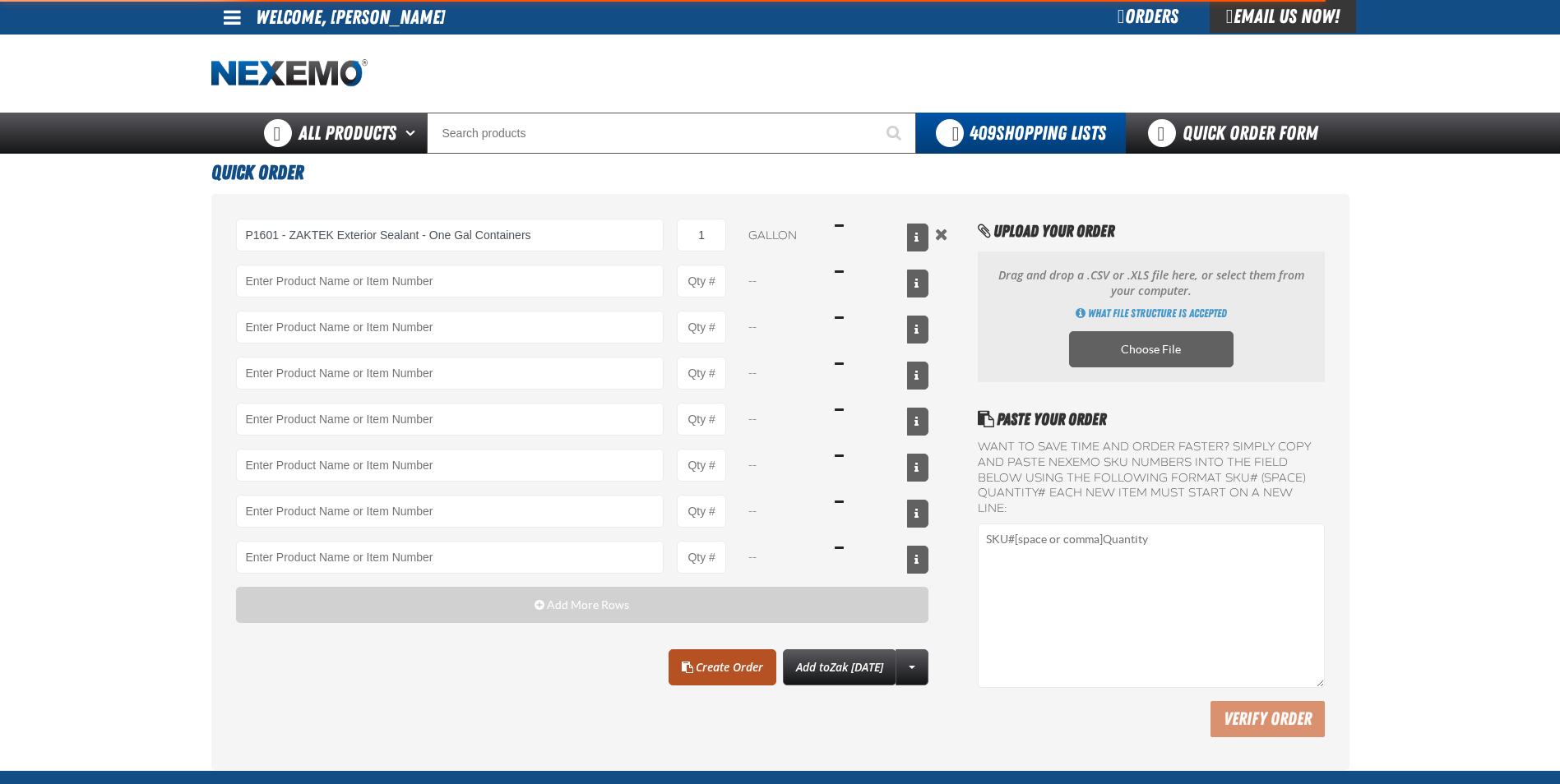
type input "P1601 - ZAKTEK Exterior Sealant - One Gal Containers"
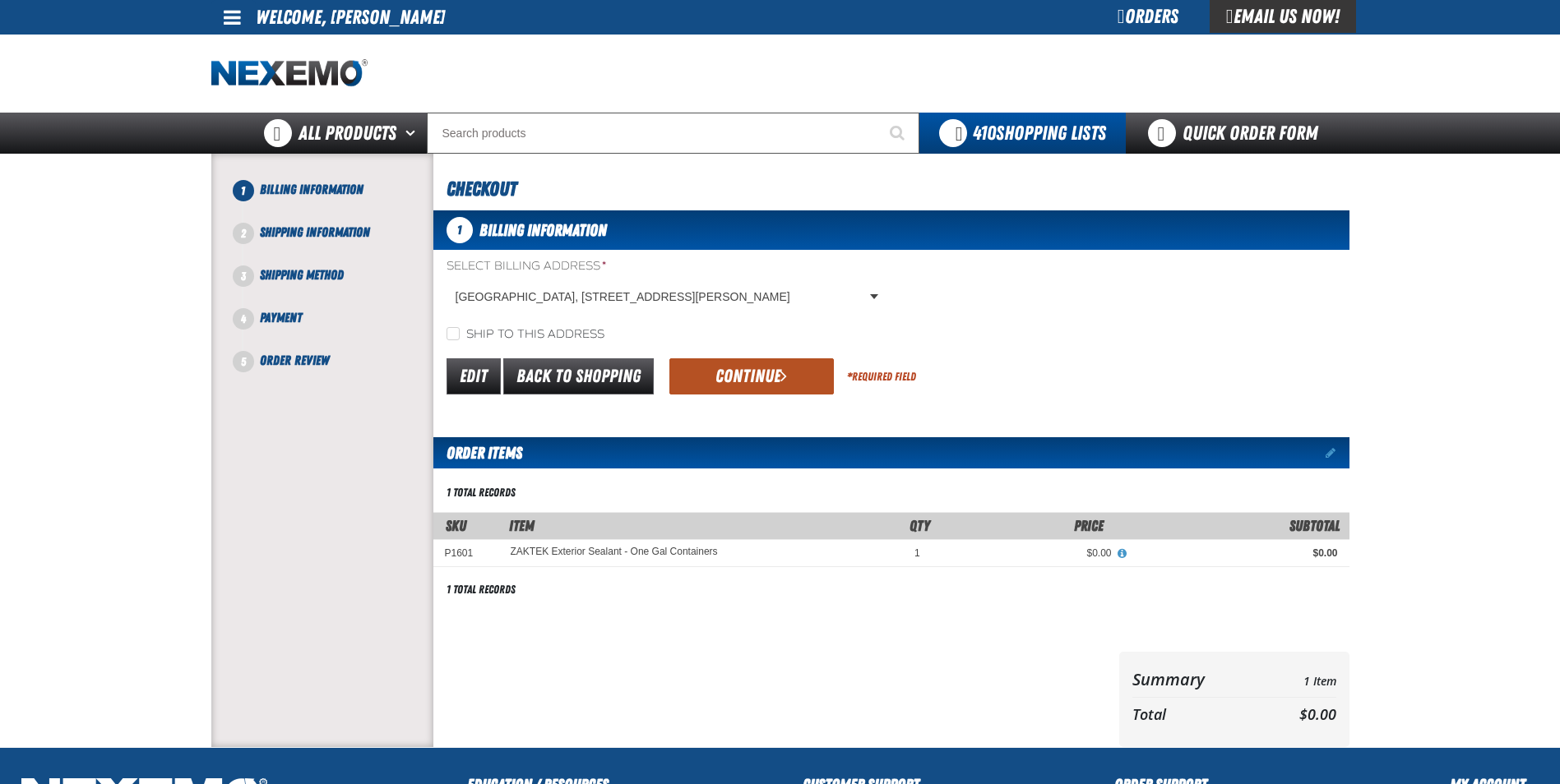
click at [725, 383] on button "Continue" at bounding box center [752, 376] width 164 height 36
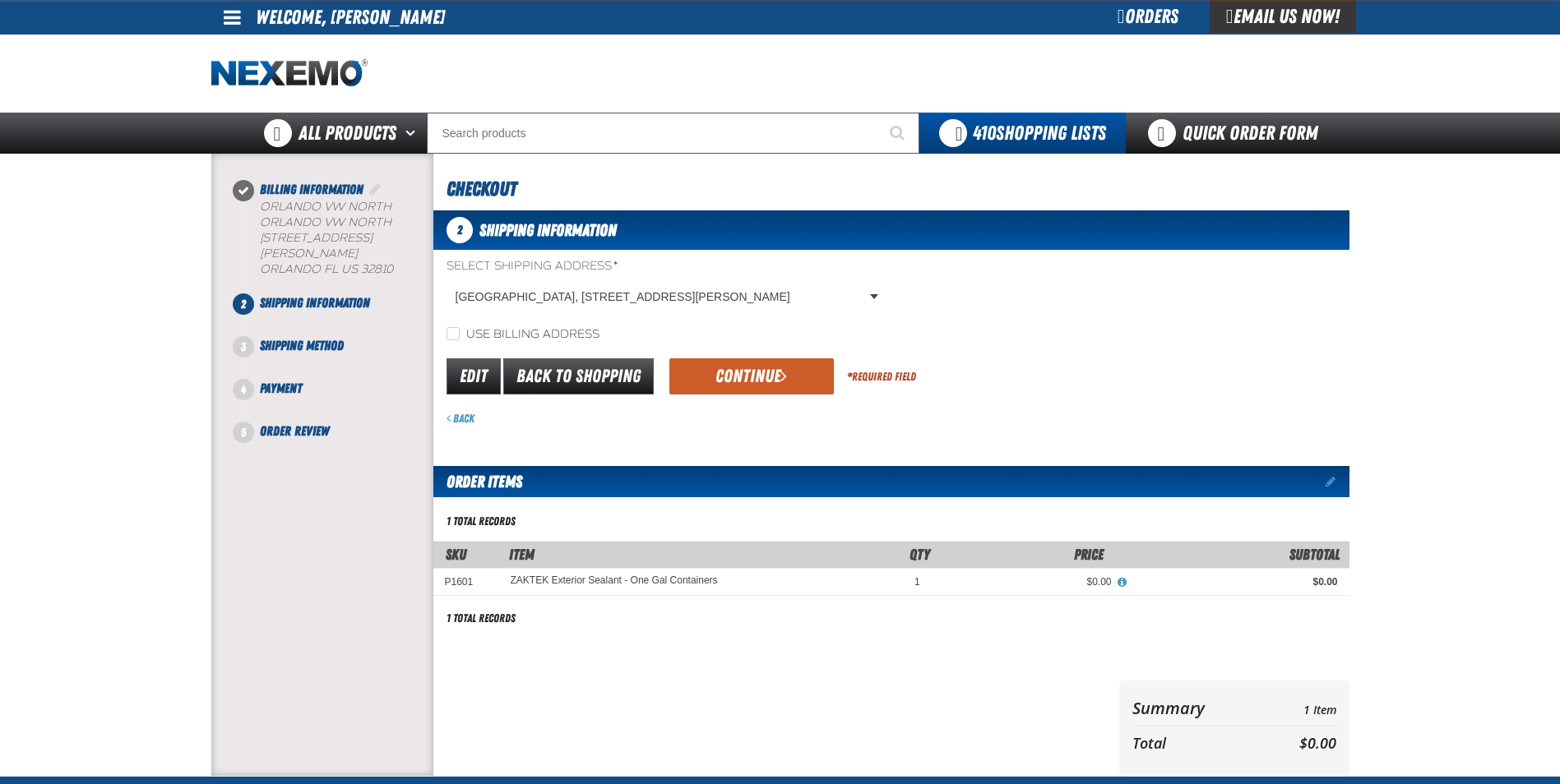
click at [725, 383] on button "Continue" at bounding box center [752, 376] width 164 height 36
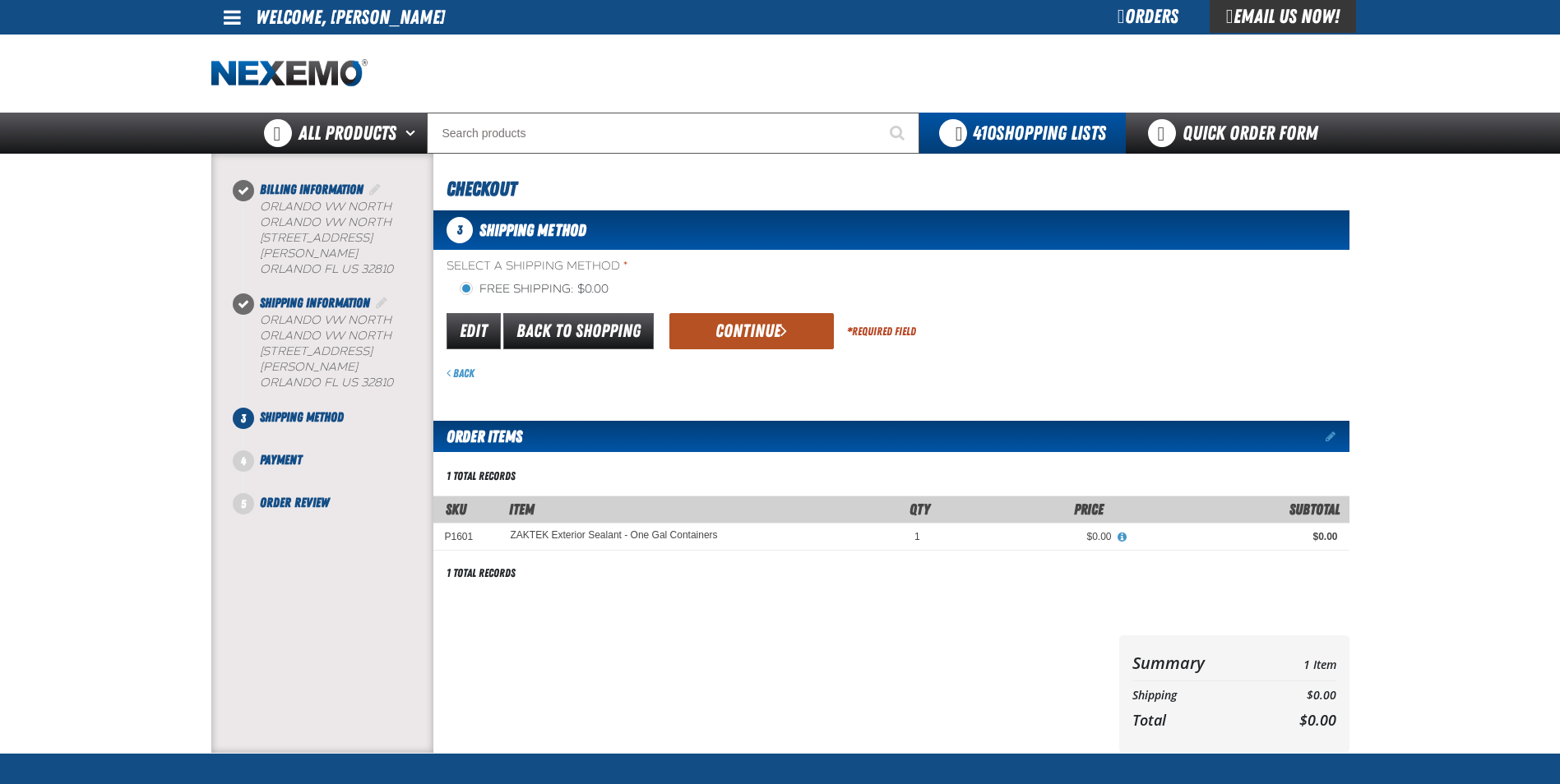
click at [728, 323] on button "Continue" at bounding box center [752, 331] width 164 height 36
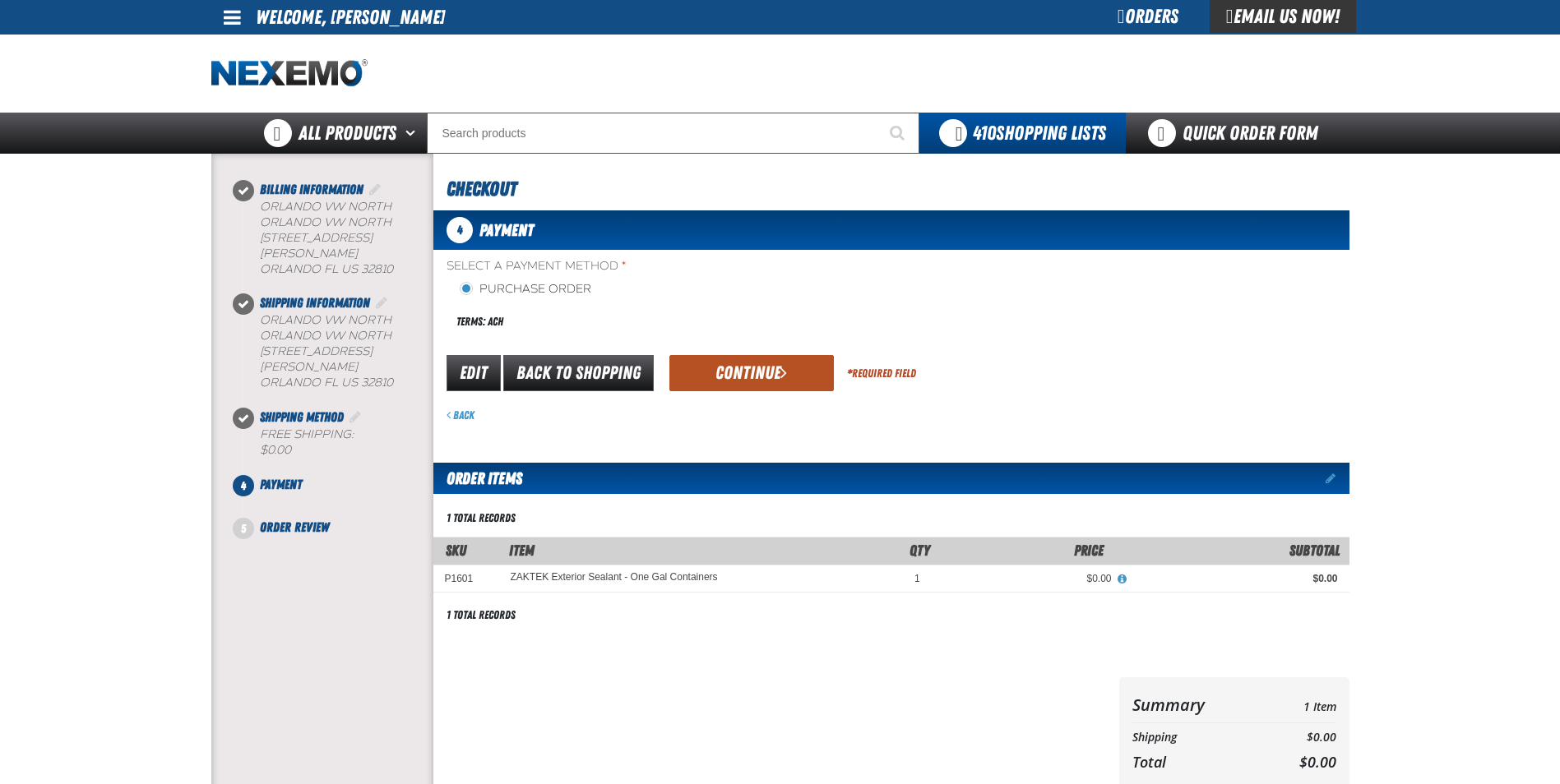
click at [784, 368] on span "submit" at bounding box center [783, 373] width 6 height 18
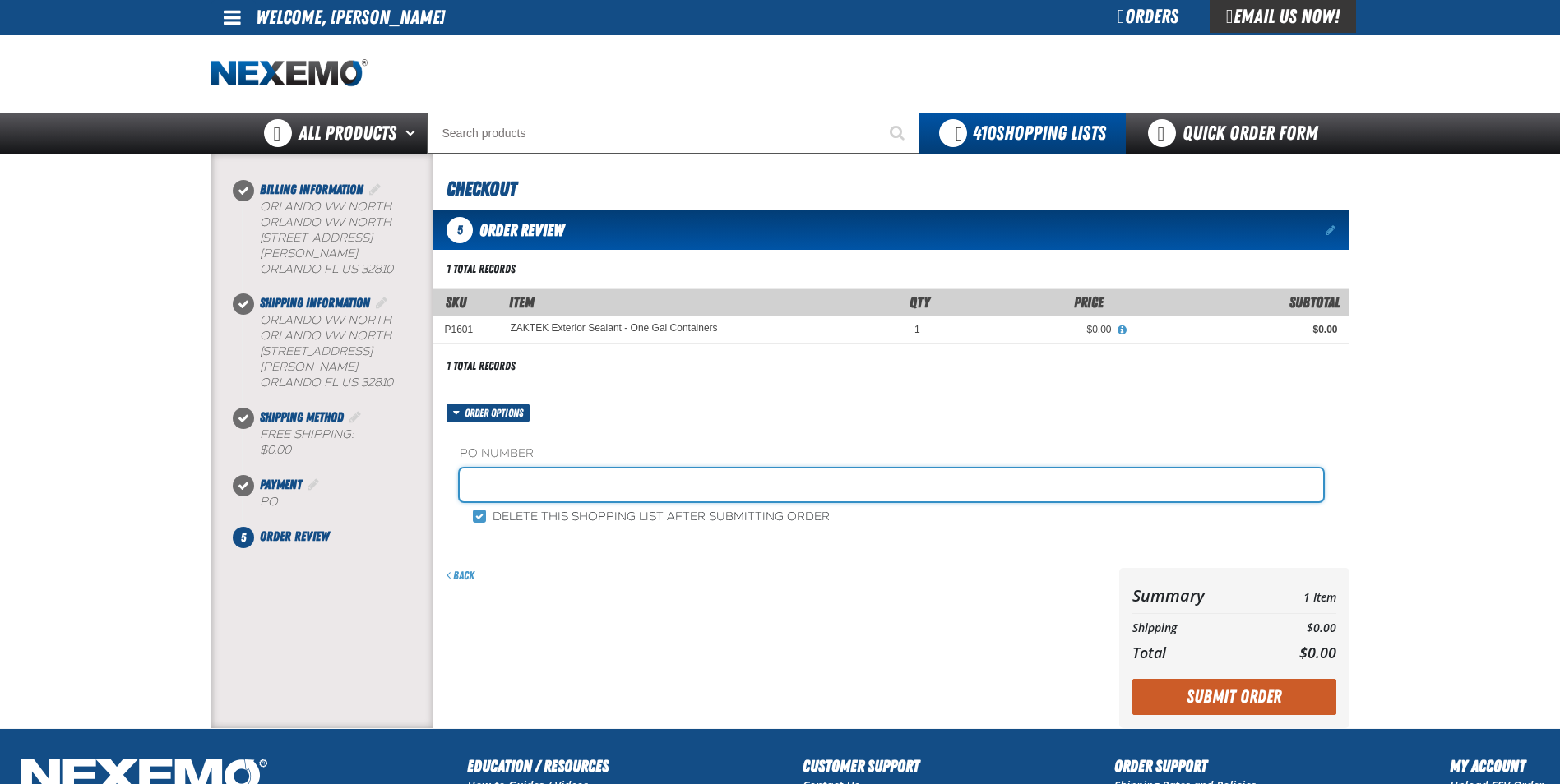
click at [506, 490] on input "text" at bounding box center [891, 486] width 864 height 33
type input "SHEILA"
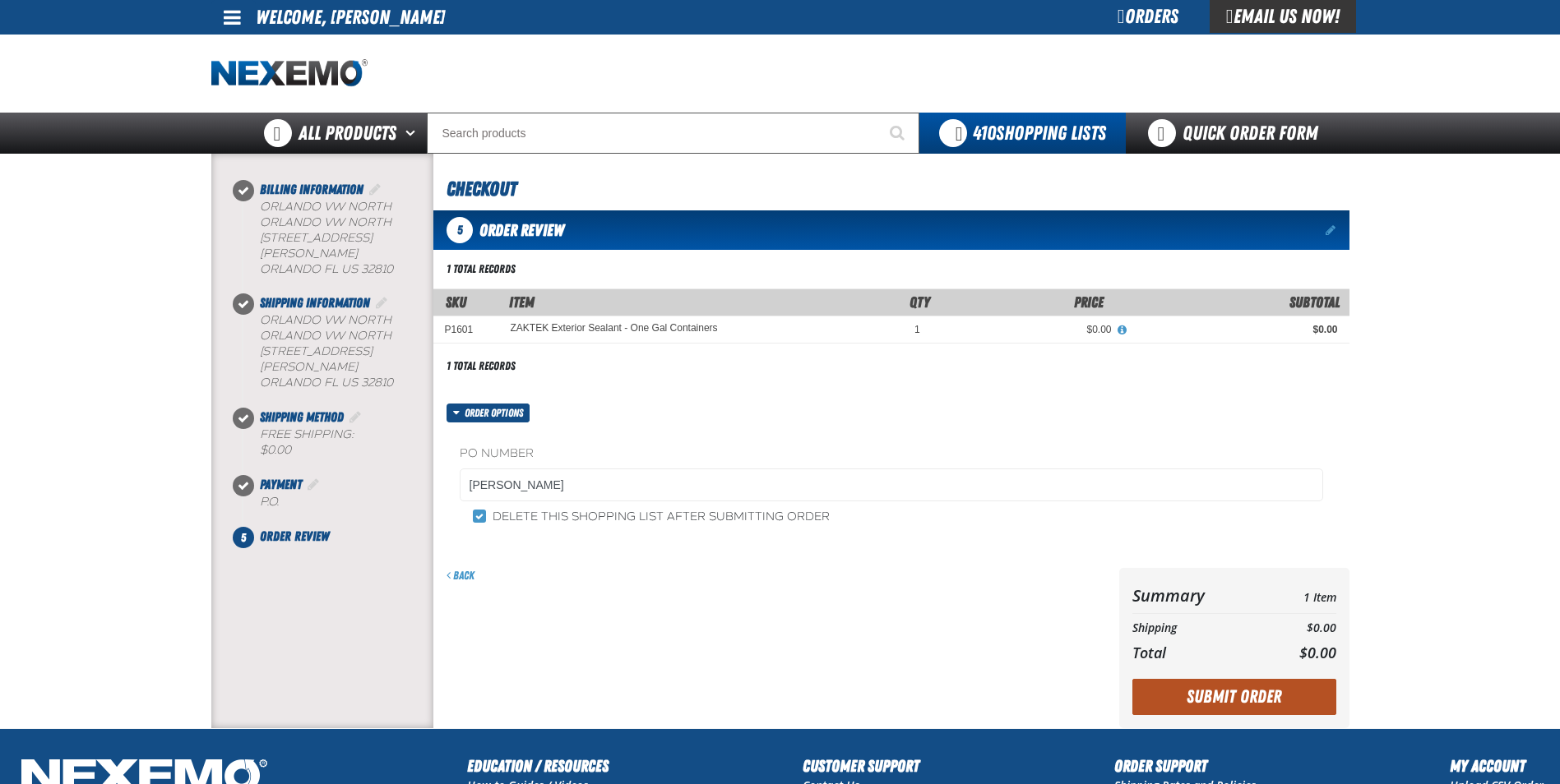
click at [1219, 700] on button "Submit Order" at bounding box center [1234, 697] width 204 height 36
